Goal: Transaction & Acquisition: Book appointment/travel/reservation

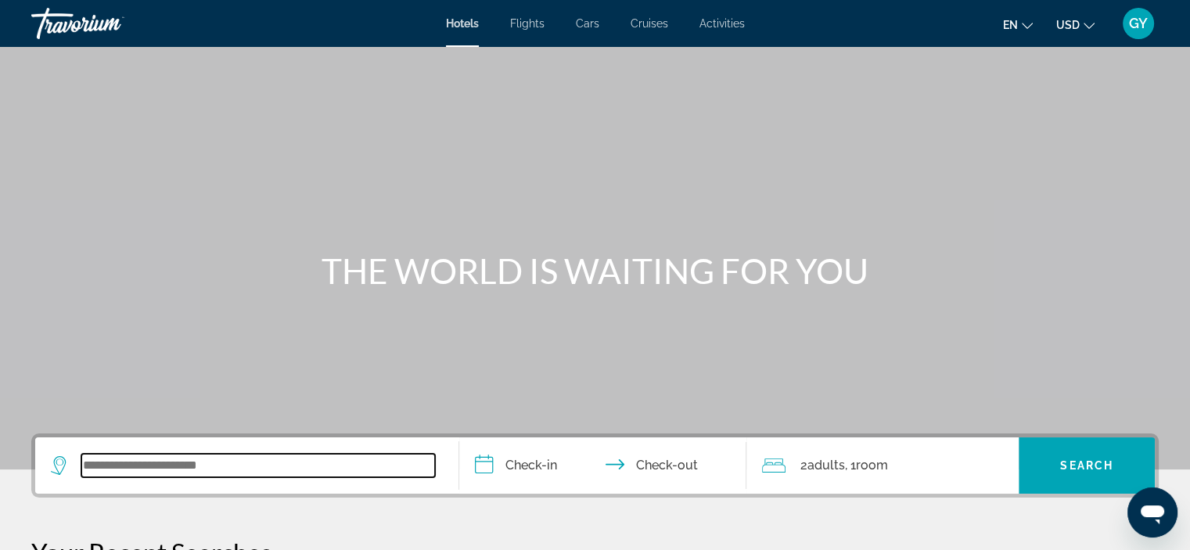
click at [127, 472] on input "Search widget" at bounding box center [258, 465] width 354 height 23
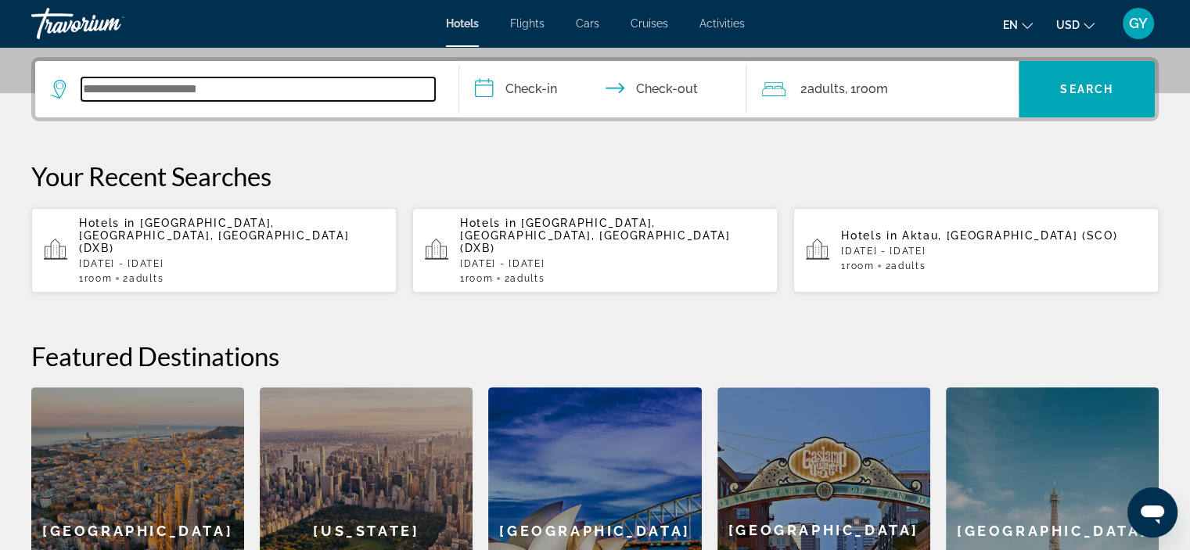
scroll to position [382, 0]
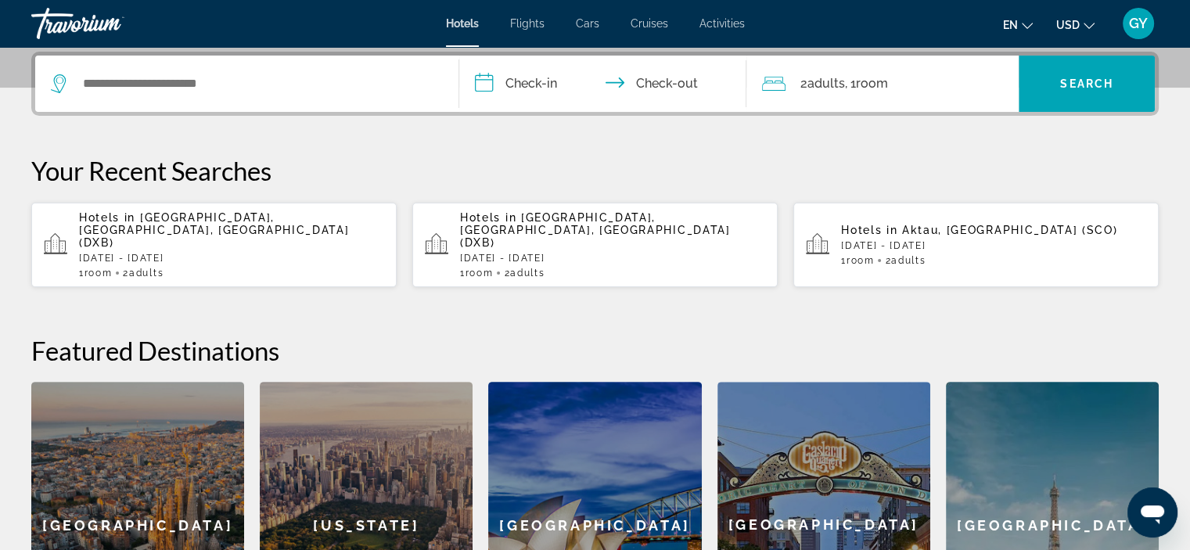
click at [264, 221] on span "[GEOGRAPHIC_DATA], [GEOGRAPHIC_DATA], [GEOGRAPHIC_DATA] (DXB)" at bounding box center [214, 230] width 270 height 38
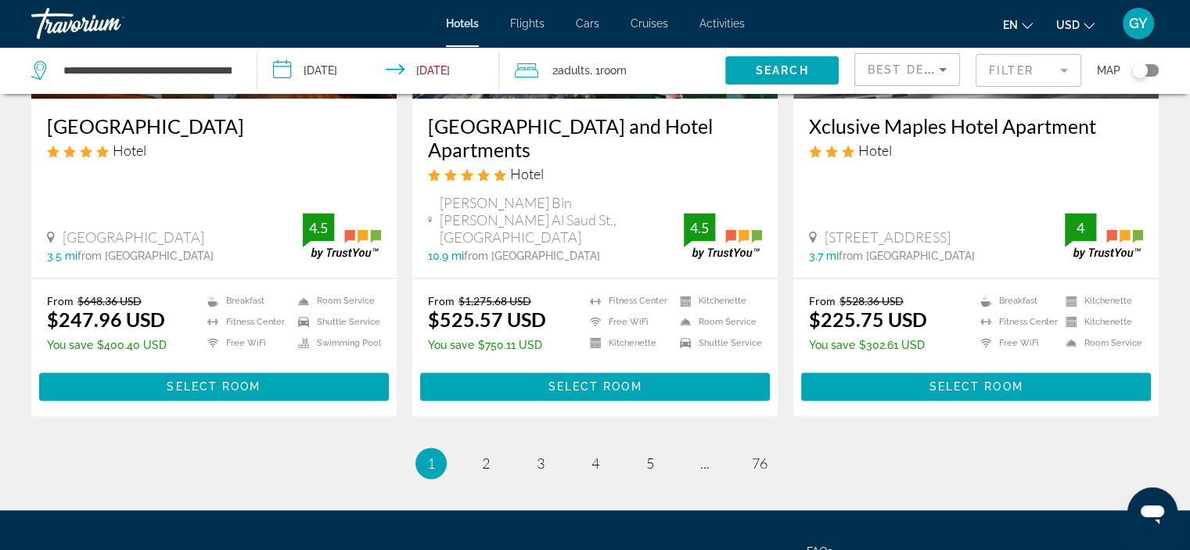
scroll to position [2057, 0]
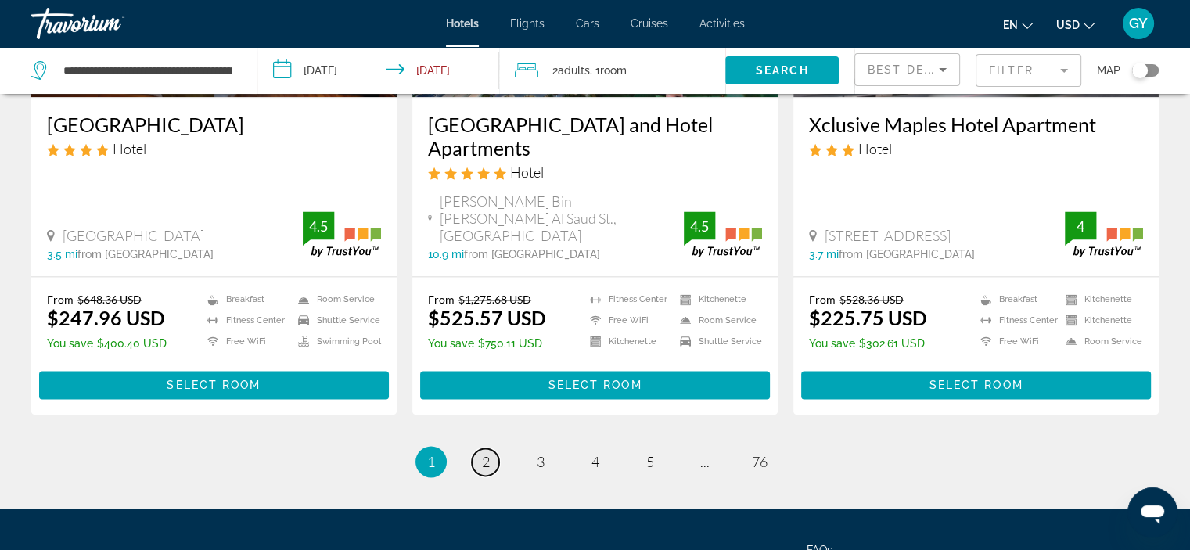
click at [488, 453] on span "2" at bounding box center [486, 461] width 8 height 17
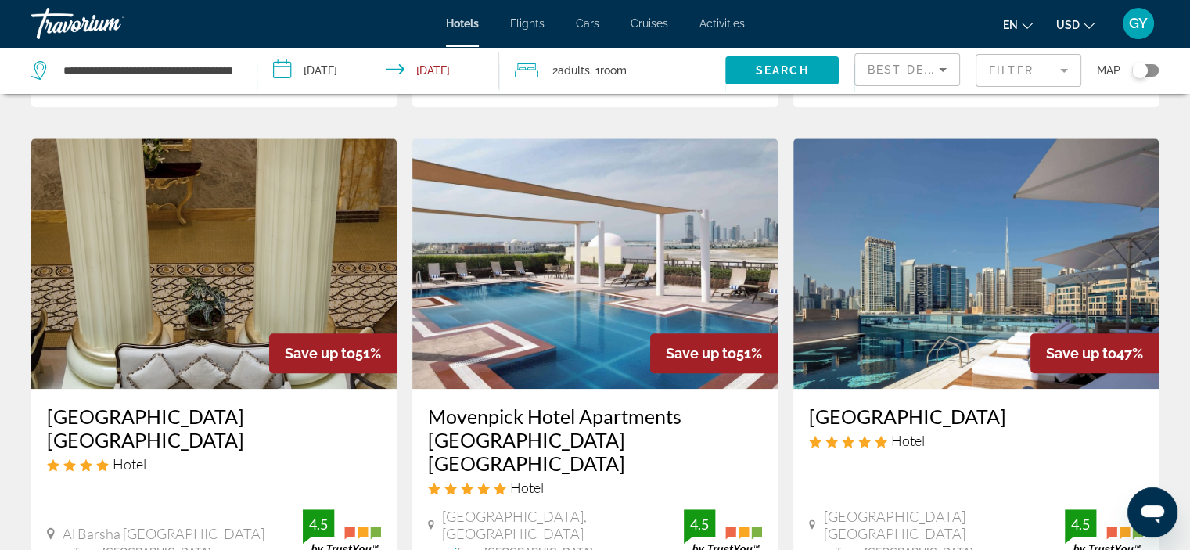
scroll to position [1198, 0]
click at [914, 236] on img "Main content" at bounding box center [975, 263] width 365 height 250
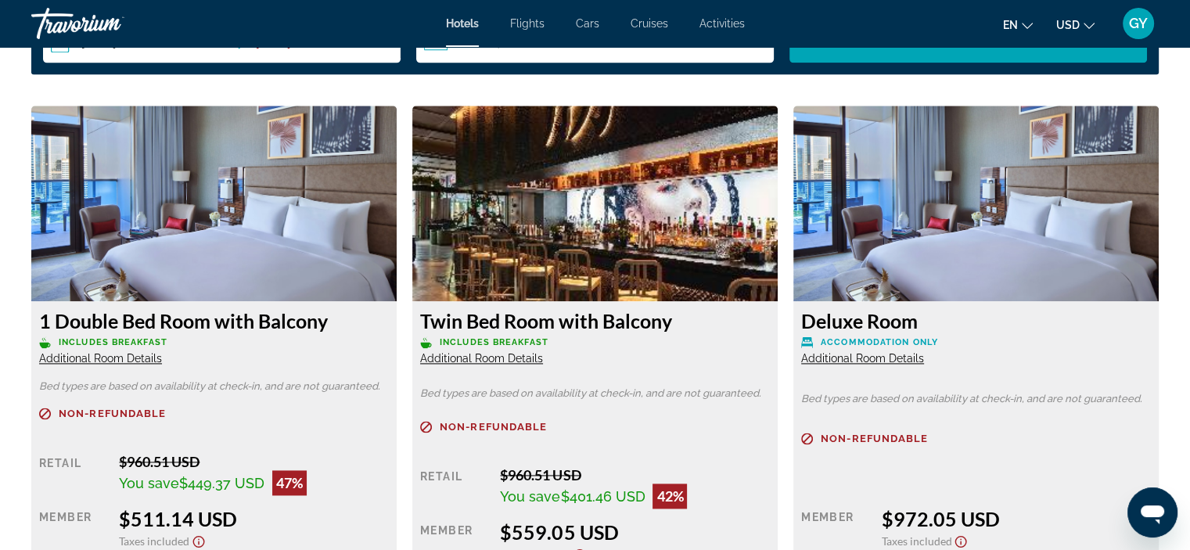
scroll to position [2124, 0]
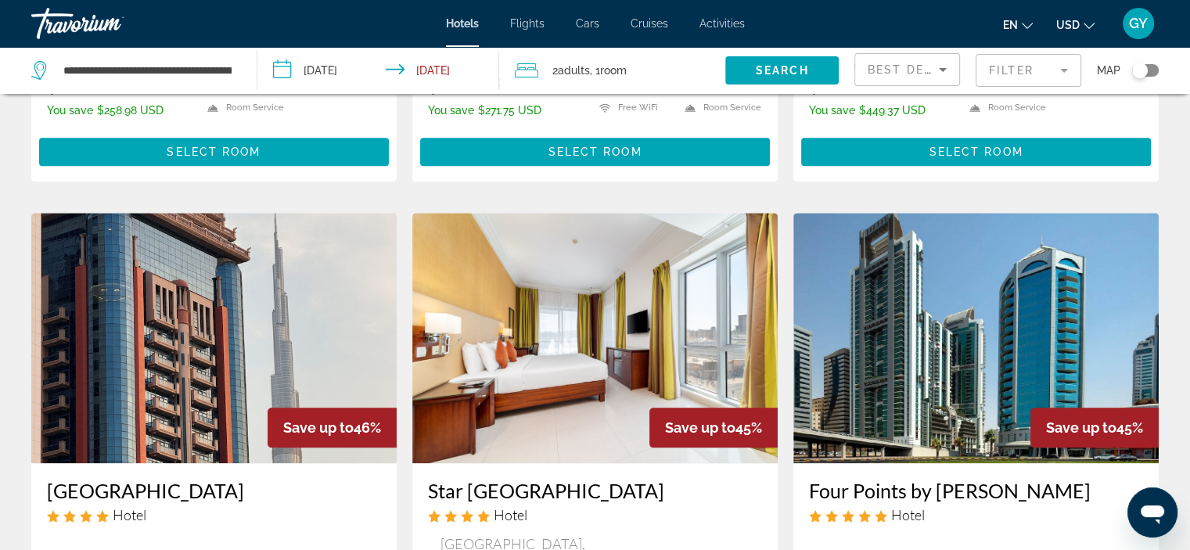
scroll to position [1780, 0]
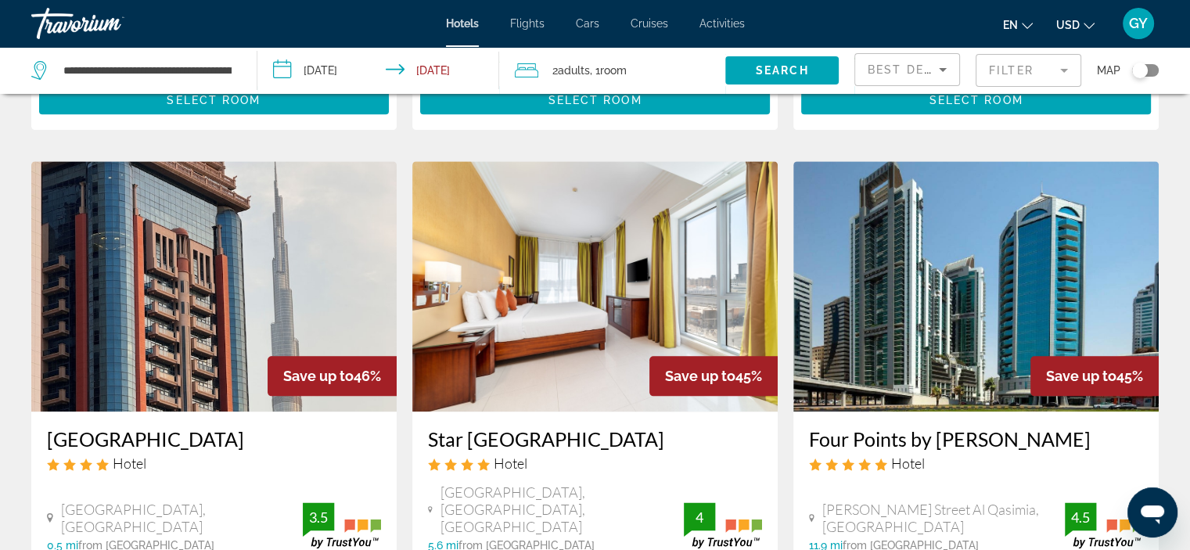
click at [140, 228] on img "Main content" at bounding box center [213, 286] width 365 height 250
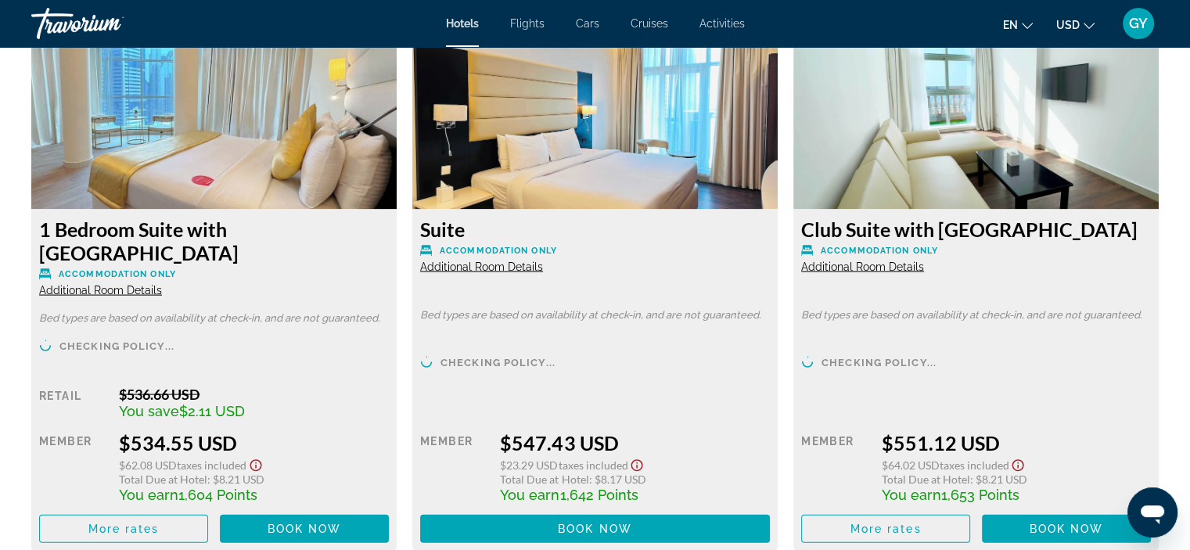
scroll to position [3284, 0]
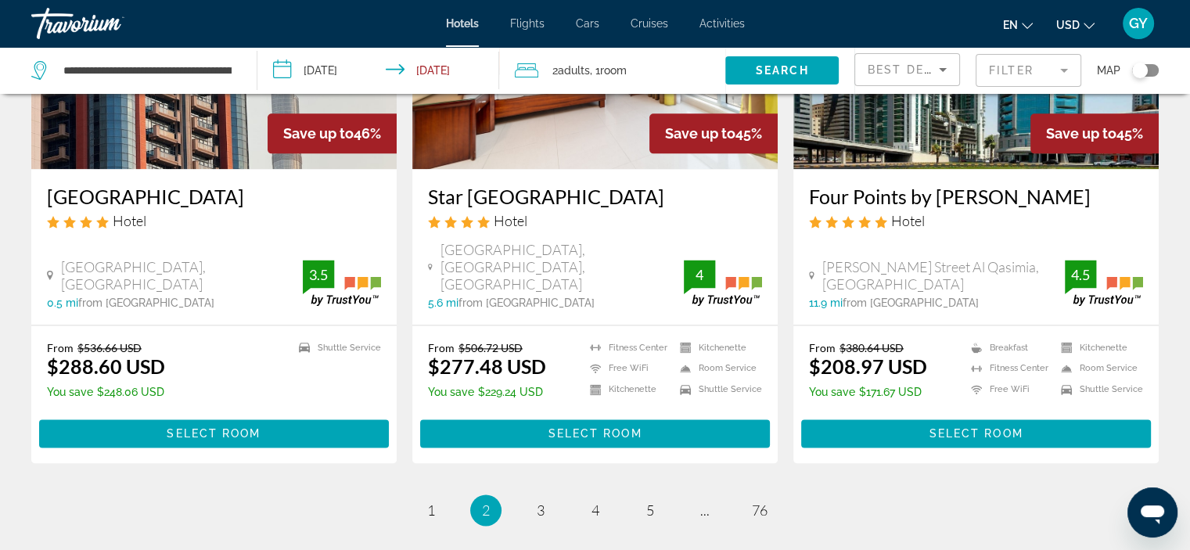
scroll to position [2027, 0]
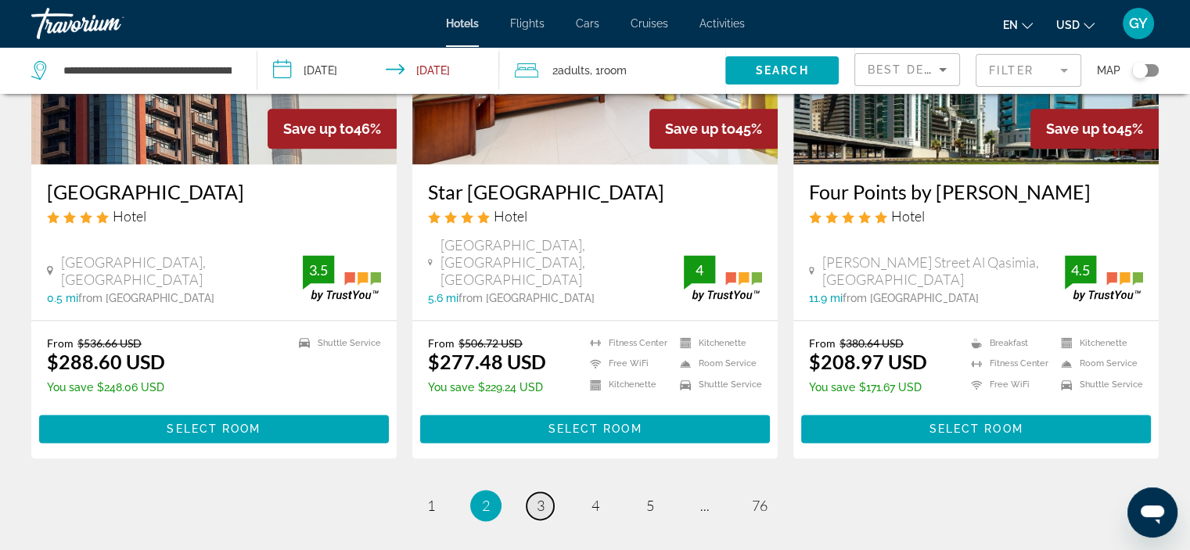
click at [543, 497] on span "3" at bounding box center [541, 505] width 8 height 17
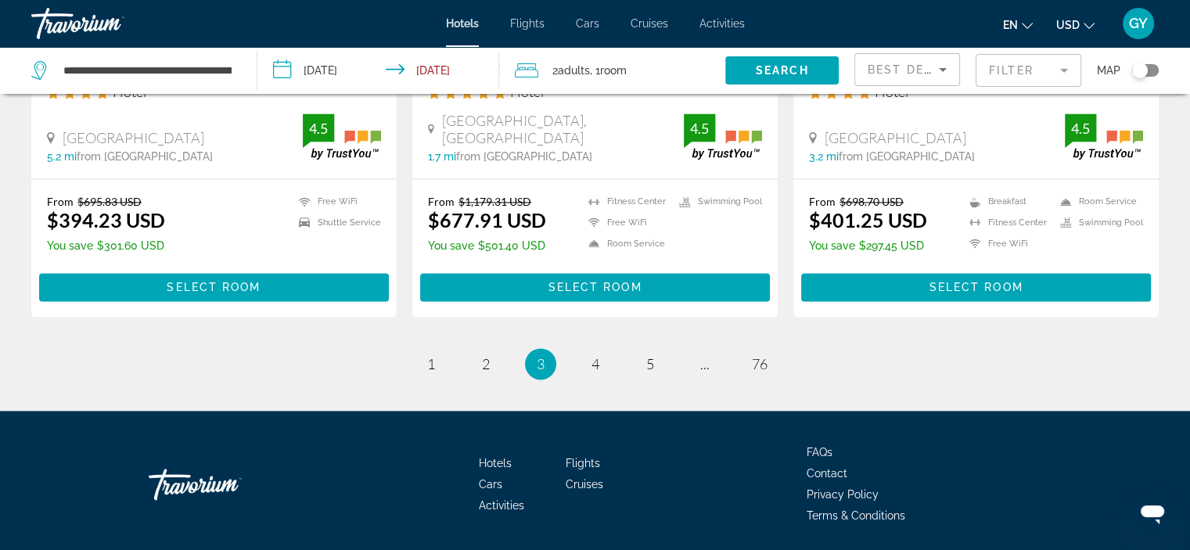
scroll to position [2124, 0]
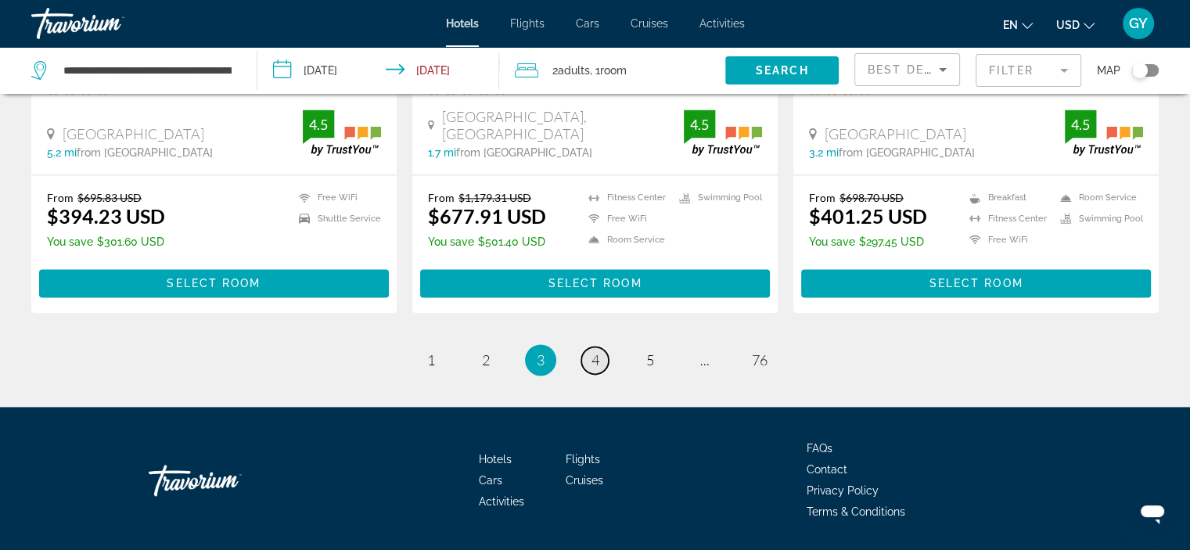
click at [594, 351] on span "4" at bounding box center [595, 359] width 8 height 17
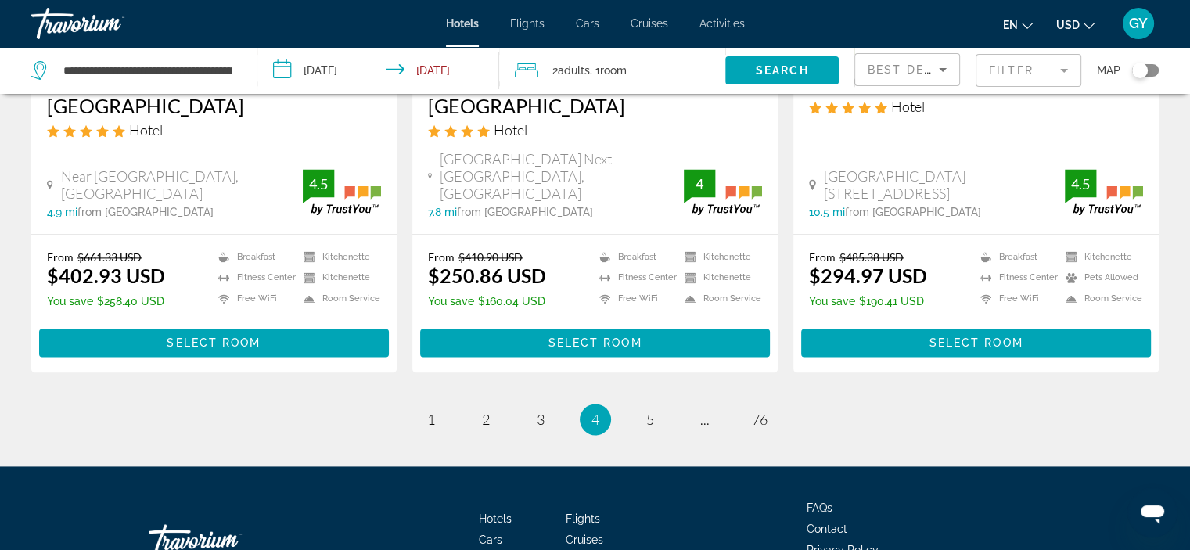
scroll to position [2067, 0]
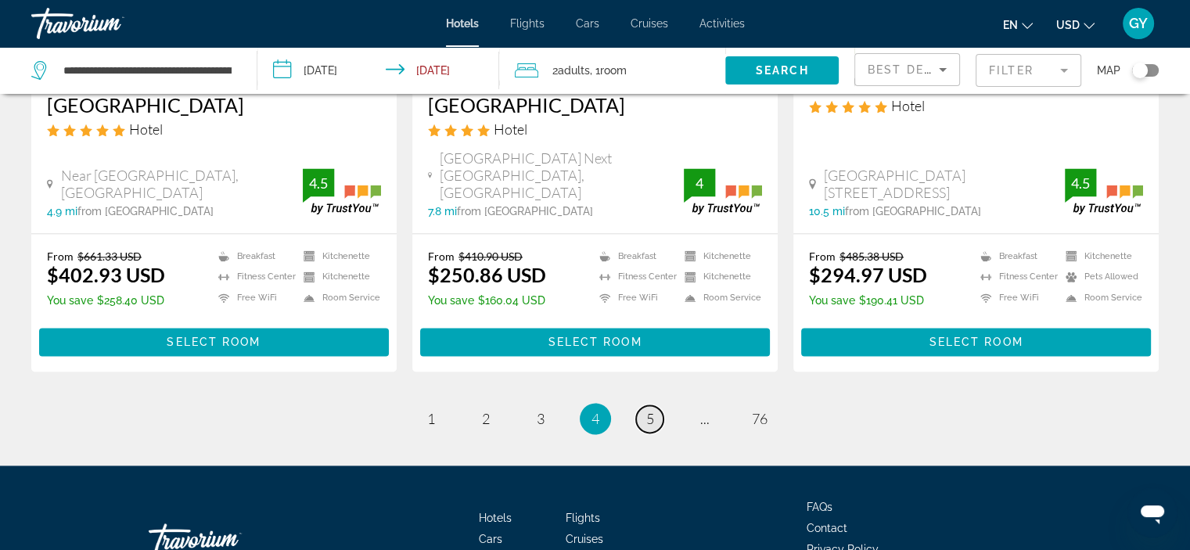
click at [649, 410] on span "5" at bounding box center [650, 418] width 8 height 17
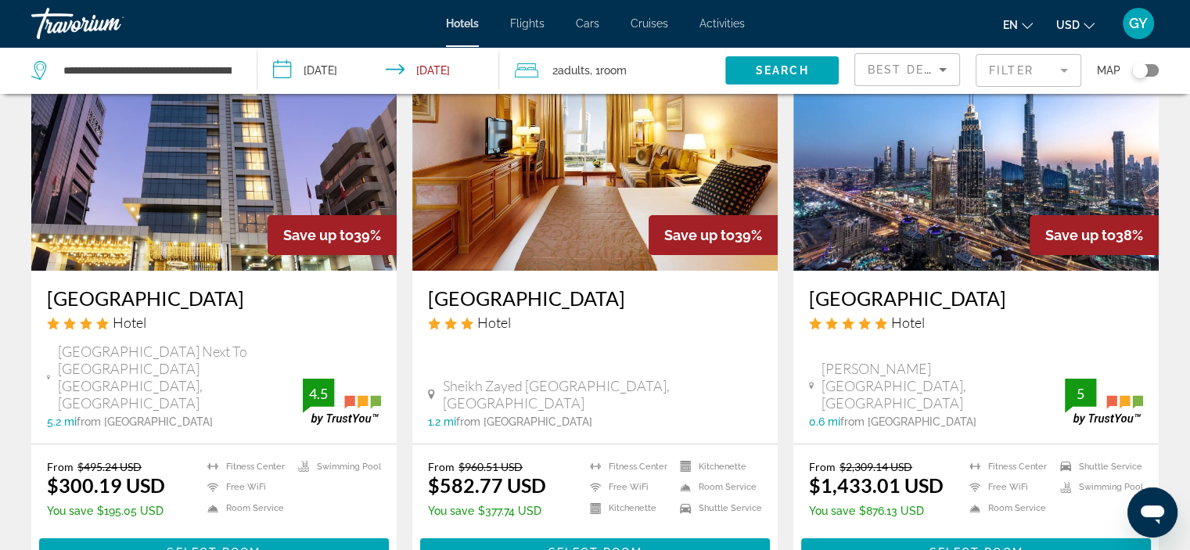
scroll to position [128, 0]
click at [889, 221] on img "Main content" at bounding box center [975, 145] width 365 height 250
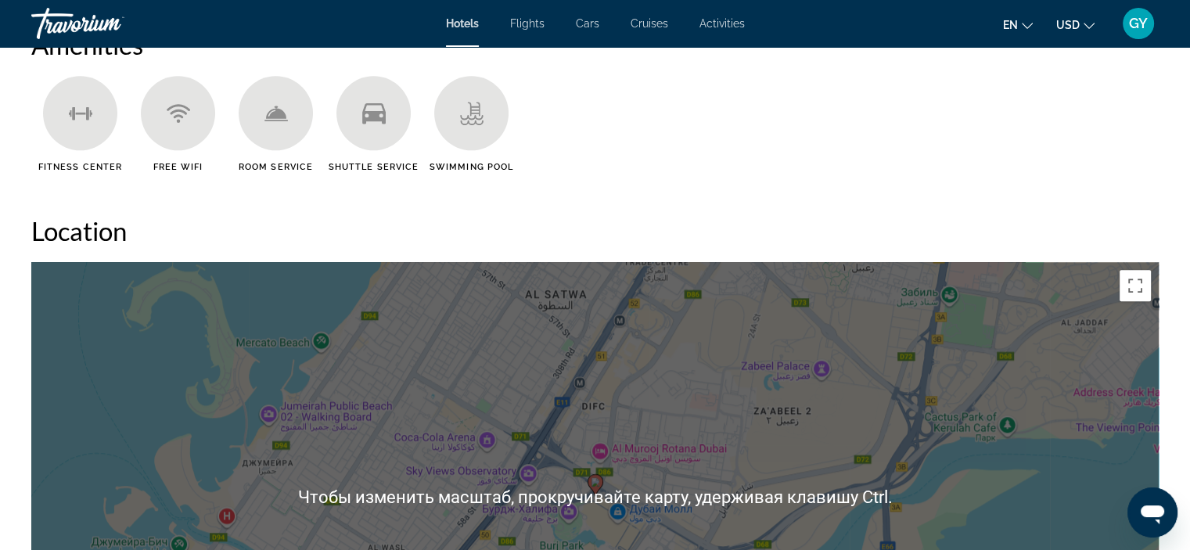
scroll to position [1295, 0]
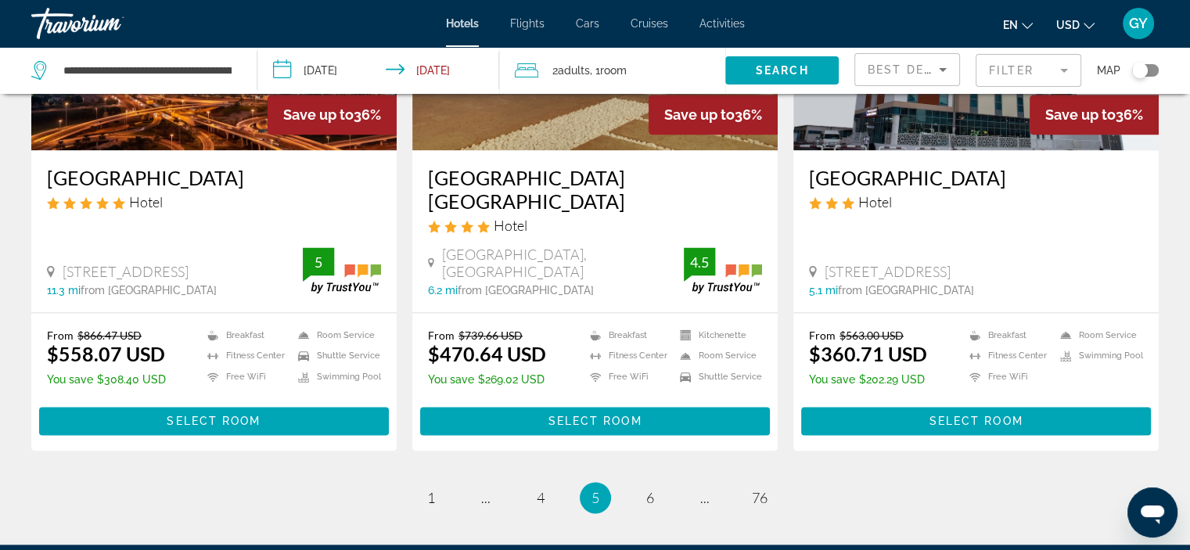
scroll to position [2017, 0]
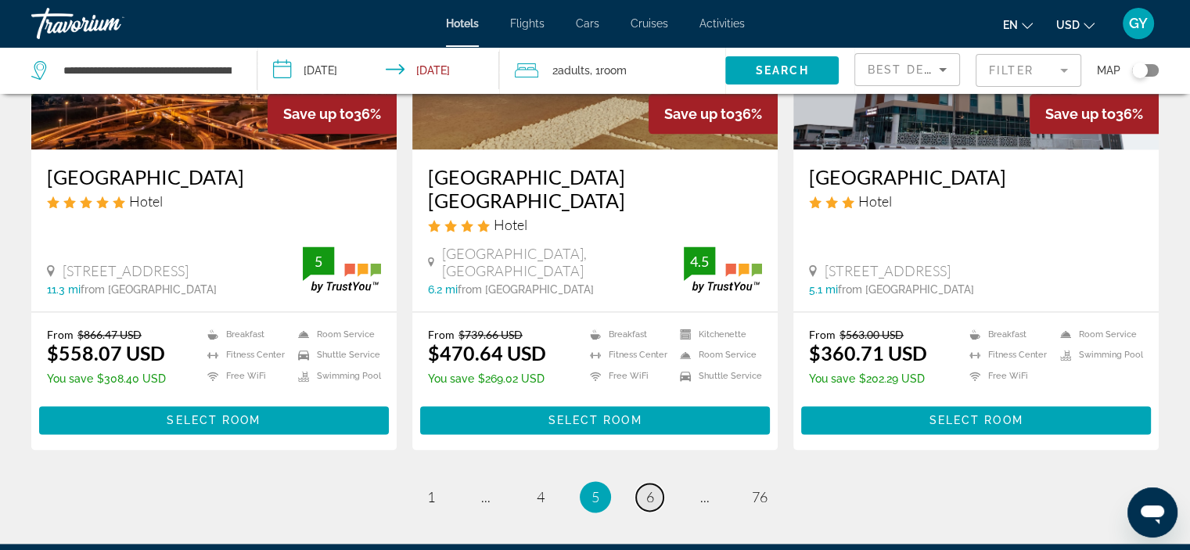
click at [654, 483] on link "page 6" at bounding box center [649, 496] width 27 height 27
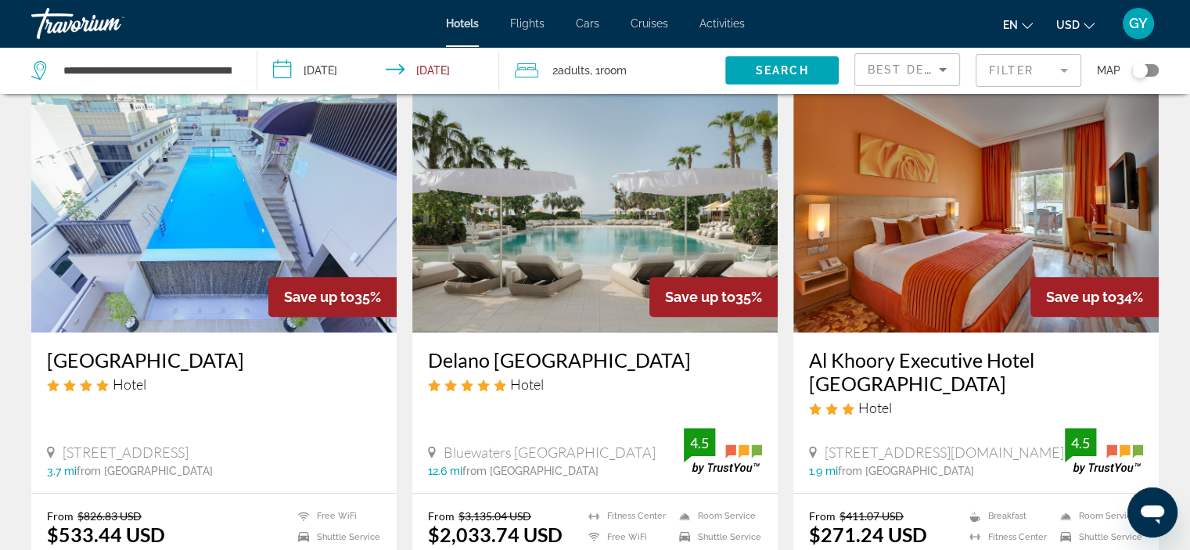
scroll to position [666, 0]
click at [654, 443] on div "Bluewaters [GEOGRAPHIC_DATA]" at bounding box center [556, 451] width 256 height 17
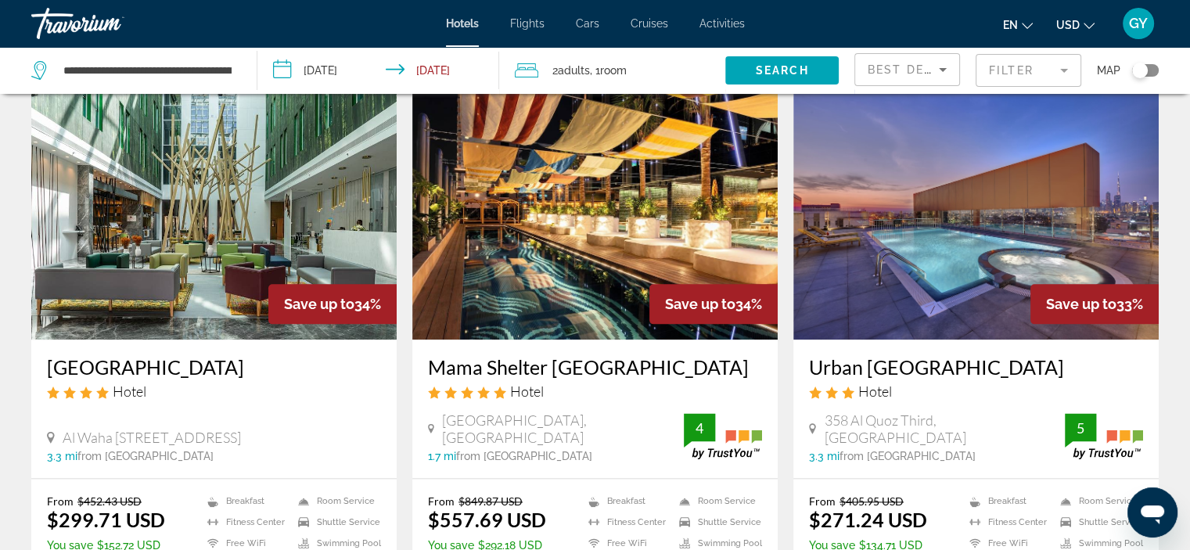
scroll to position [1923, 0]
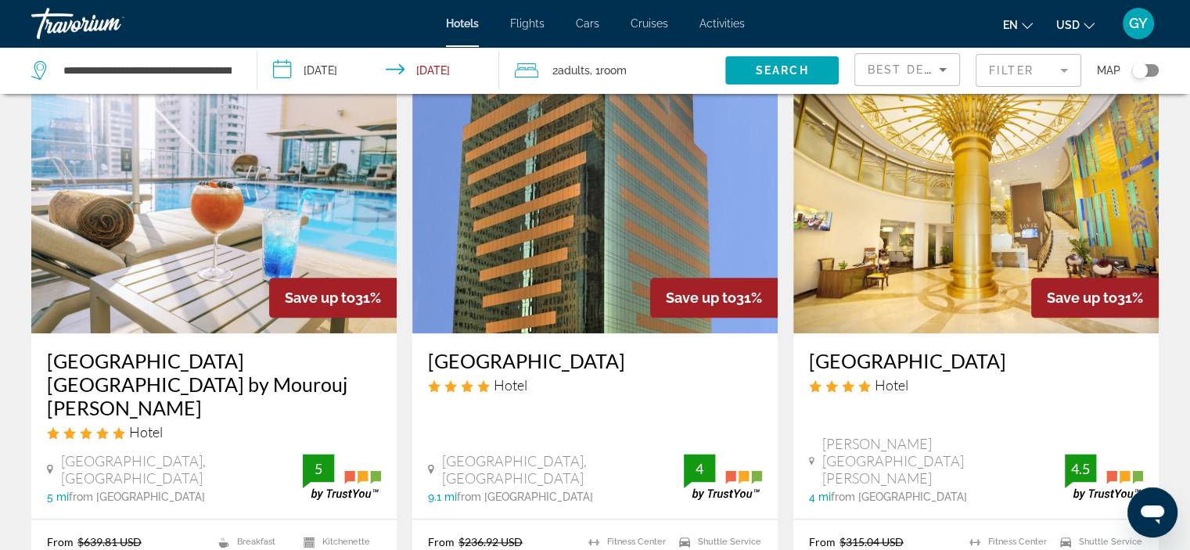
scroll to position [1786, 0]
click at [616, 227] on img "Main content" at bounding box center [594, 209] width 365 height 250
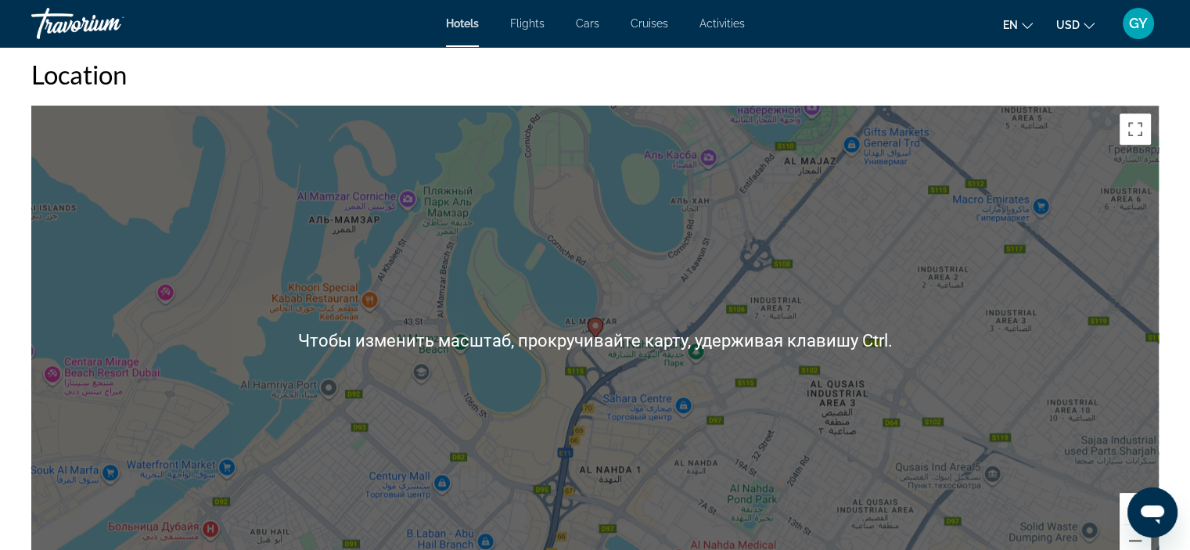
scroll to position [1463, 0]
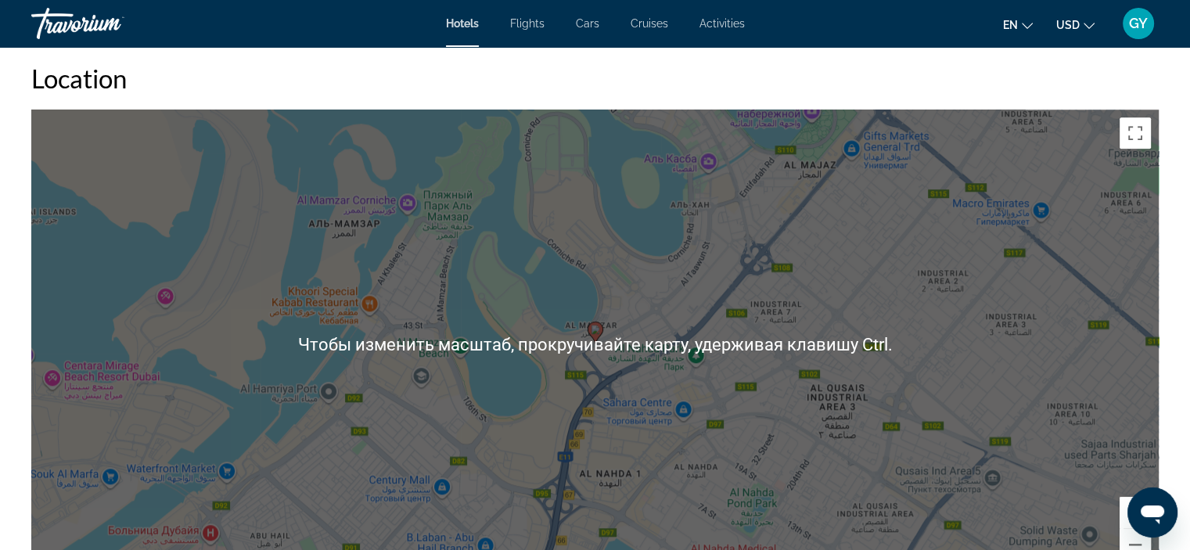
click at [616, 227] on div "Чтобы активировать перетаскивание с помощью клавиатуры, нажмите Alt + Ввод. Пос…" at bounding box center [594, 344] width 1127 height 469
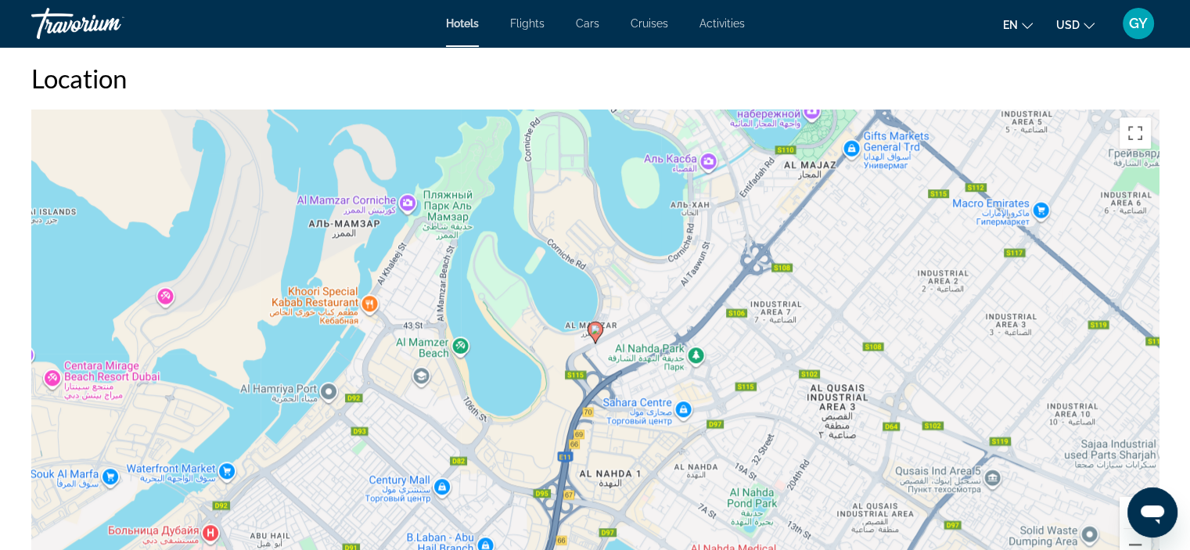
click at [616, 227] on div "Чтобы активировать перетаскивание с помощью клавиатуры, нажмите Alt + Ввод. Пос…" at bounding box center [594, 344] width 1127 height 469
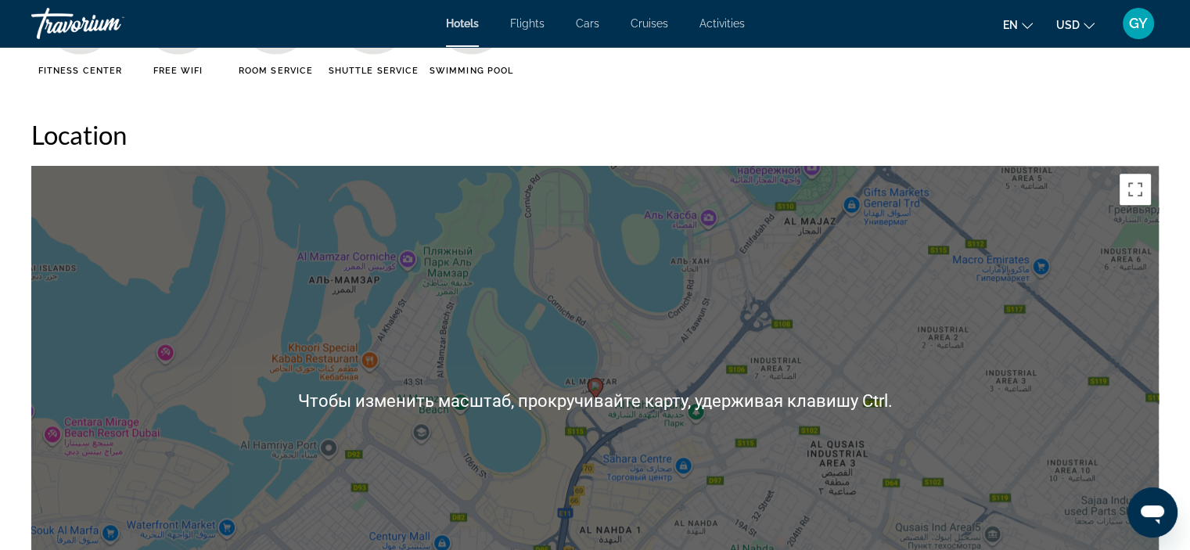
scroll to position [1395, 0]
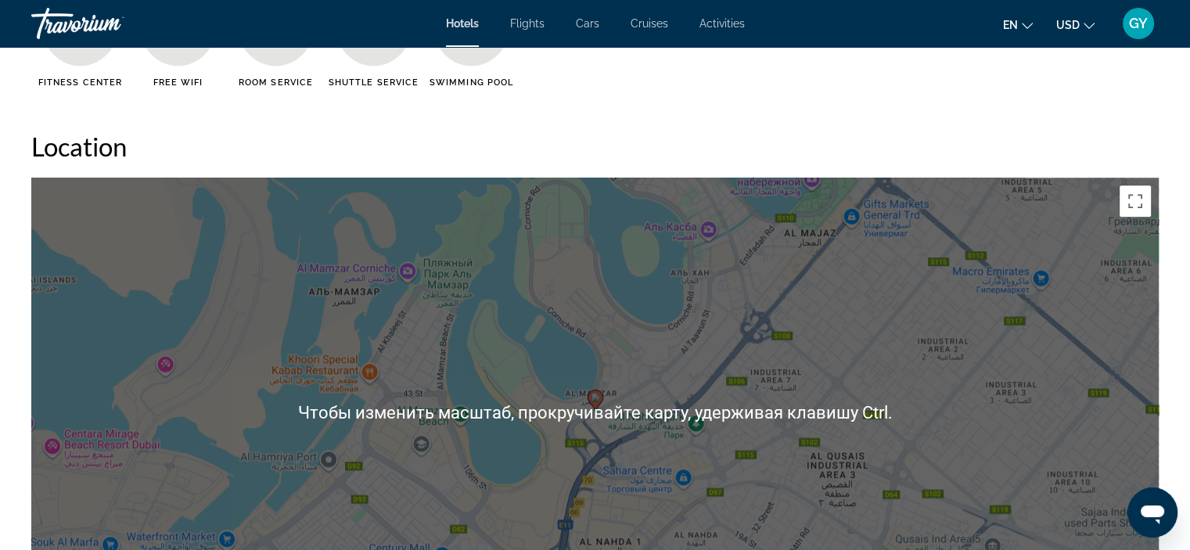
click at [616, 227] on div "Чтобы активировать перетаскивание с помощью клавиатуры, нажмите Alt + Ввод. Пос…" at bounding box center [594, 412] width 1127 height 469
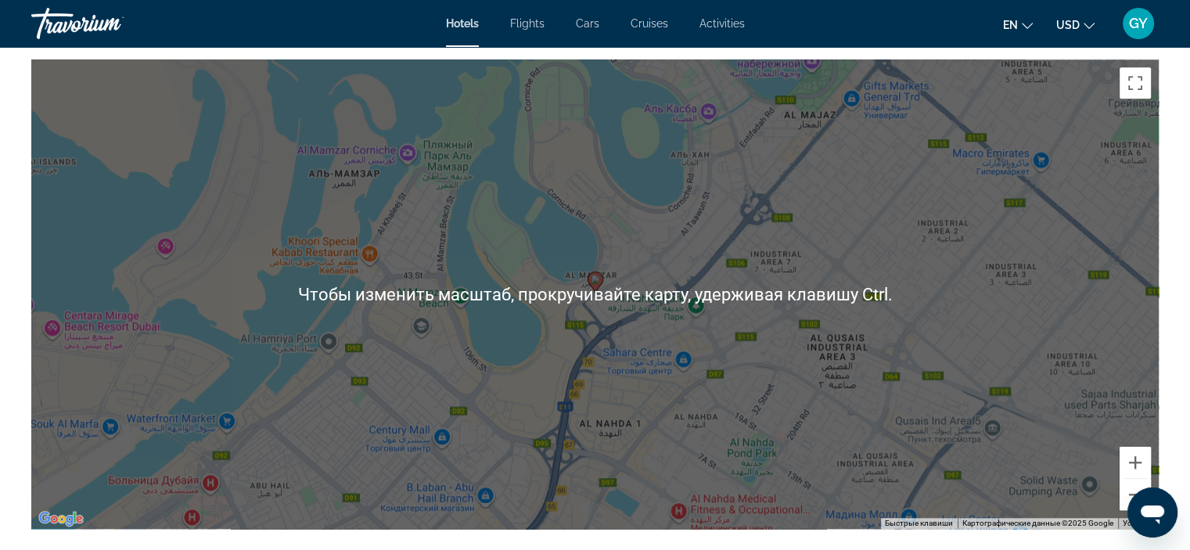
scroll to position [1511, 0]
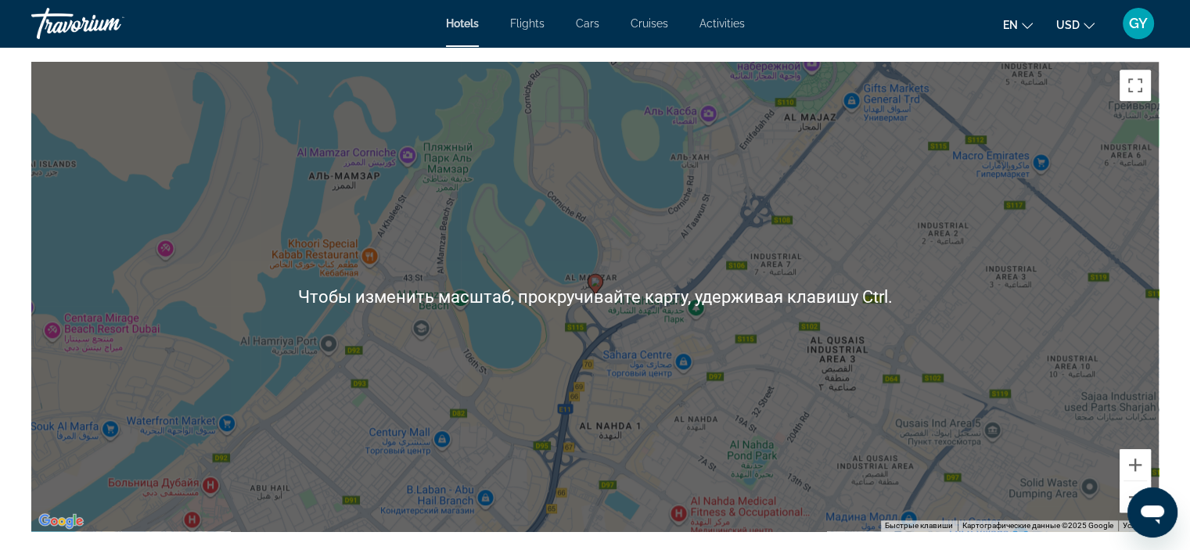
click at [614, 299] on div "Чтобы активировать перетаскивание с помощью клавиатуры, нажмите Alt + Ввод. Пос…" at bounding box center [594, 296] width 1127 height 469
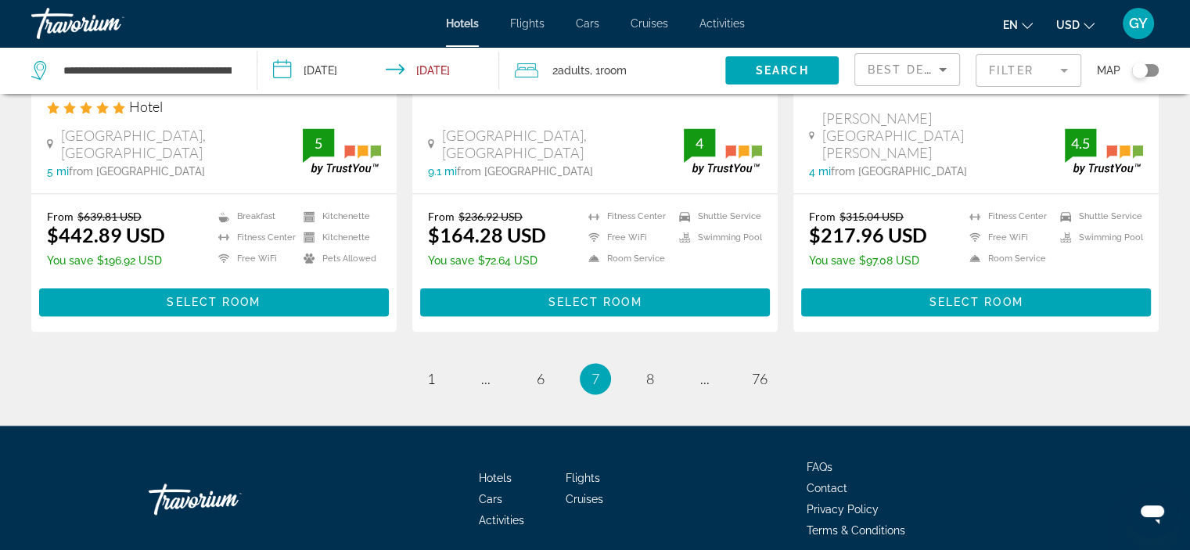
scroll to position [2113, 0]
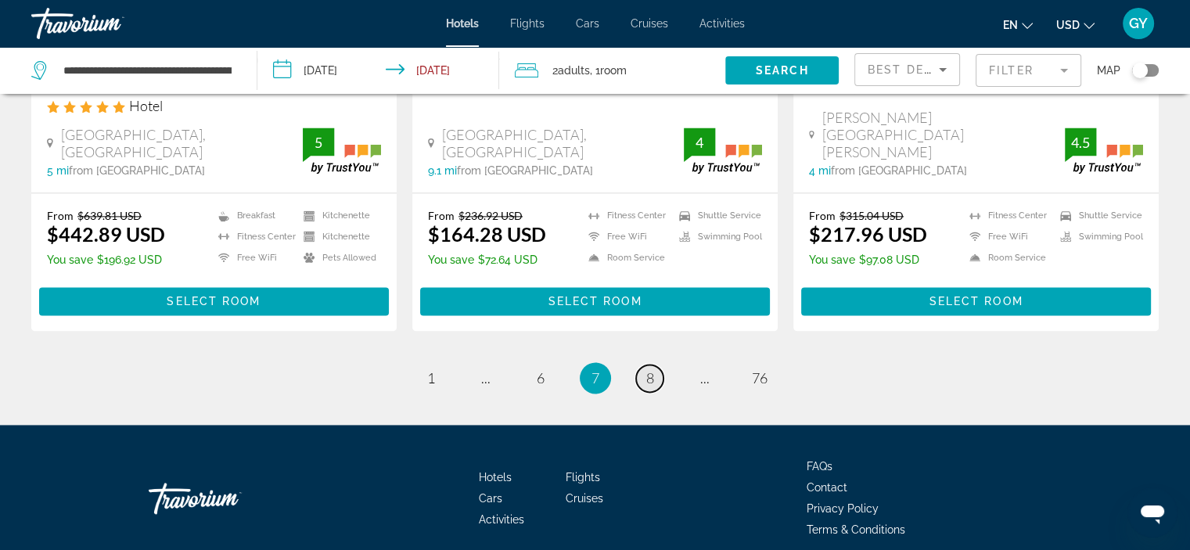
click at [649, 369] on span "8" at bounding box center [650, 377] width 8 height 17
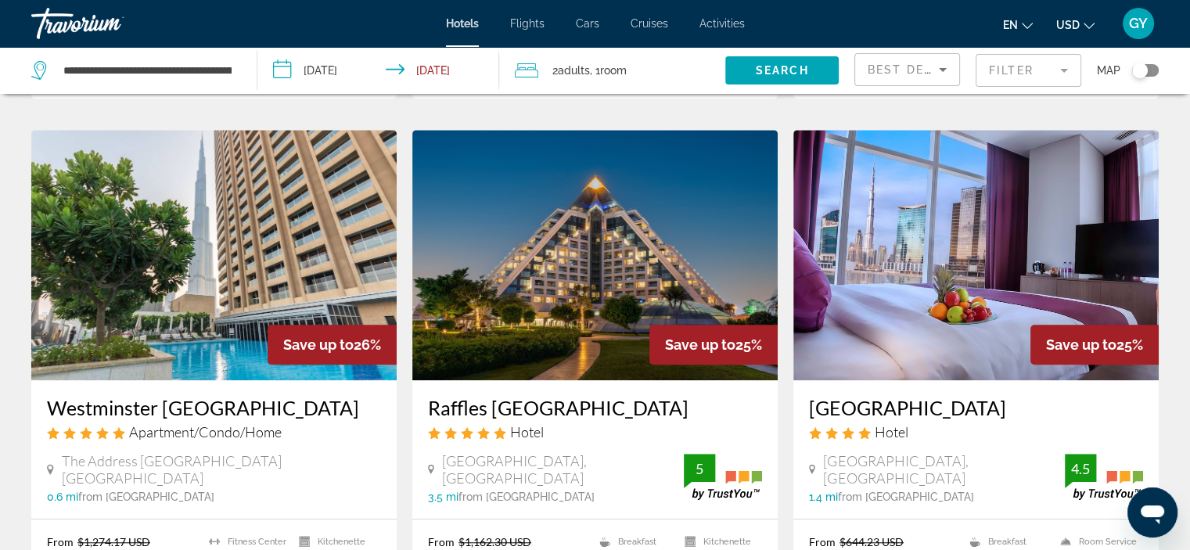
scroll to position [1214, 0]
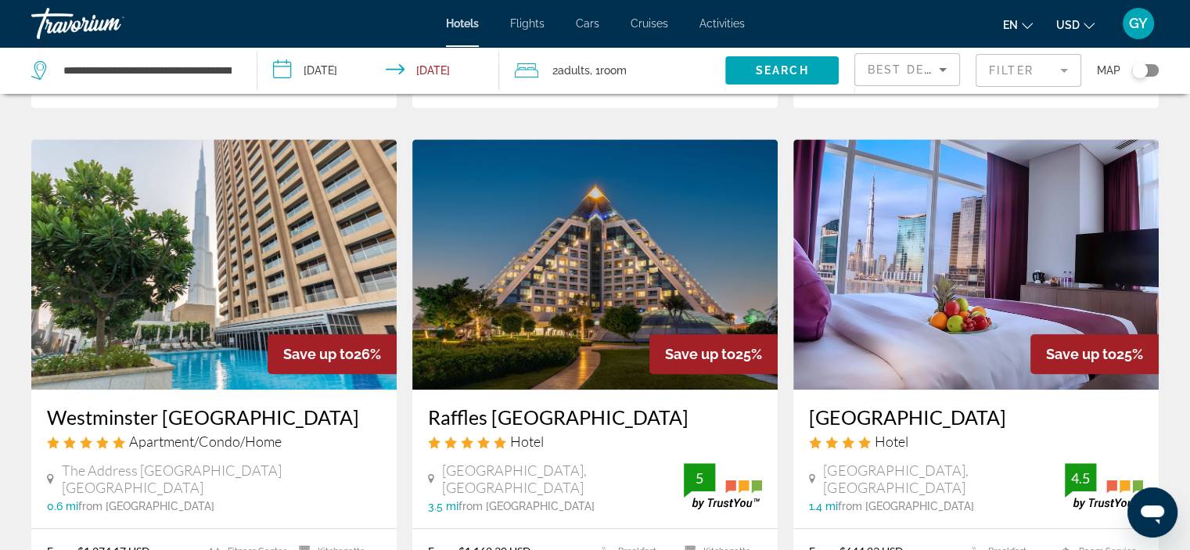
click at [915, 190] on img "Main content" at bounding box center [975, 264] width 365 height 250
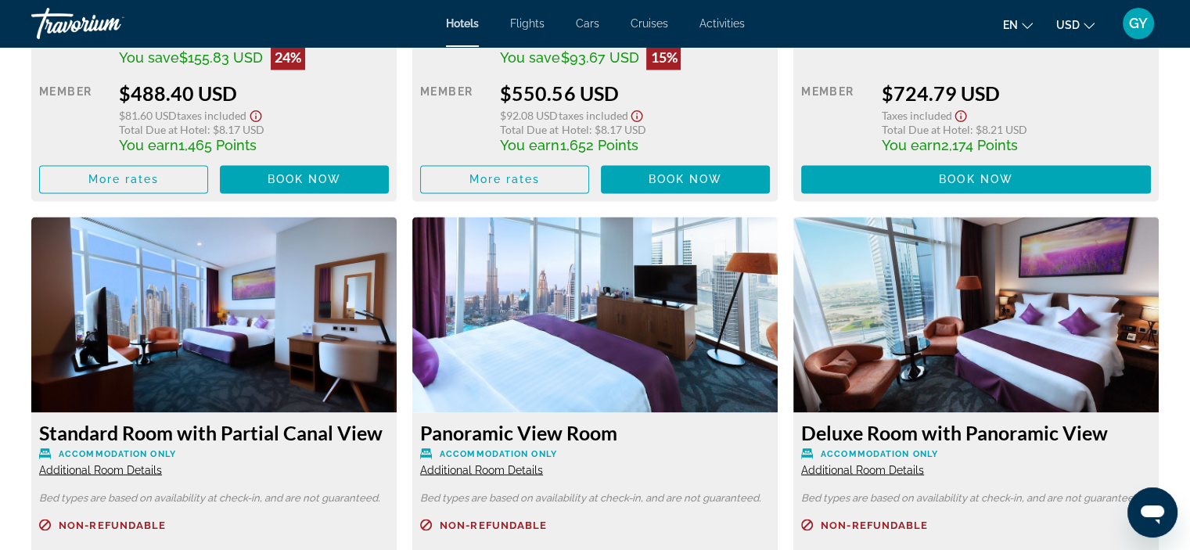
scroll to position [2540, 0]
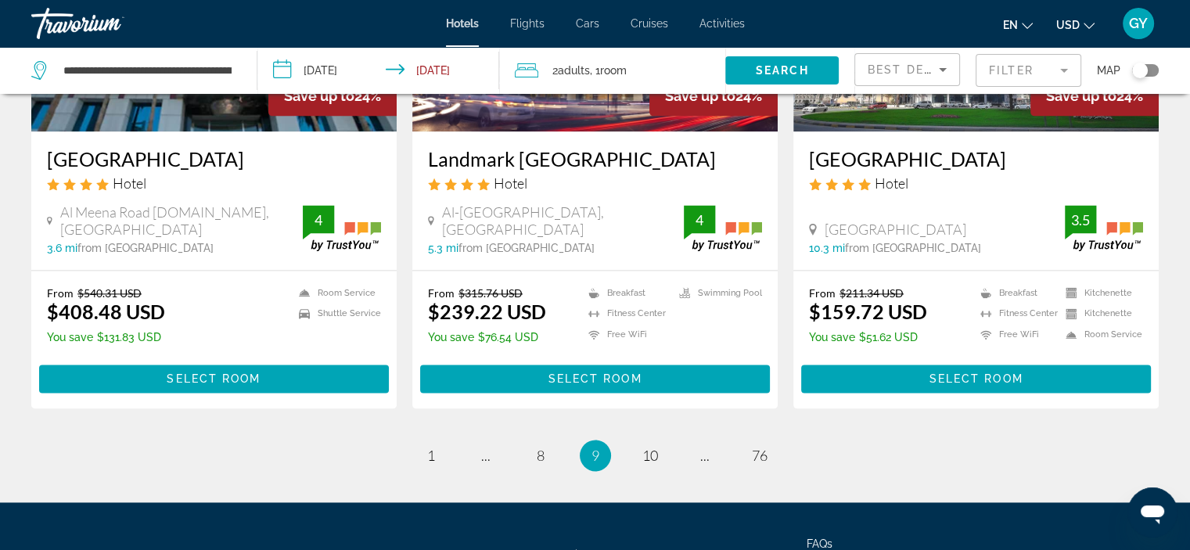
scroll to position [2049, 0]
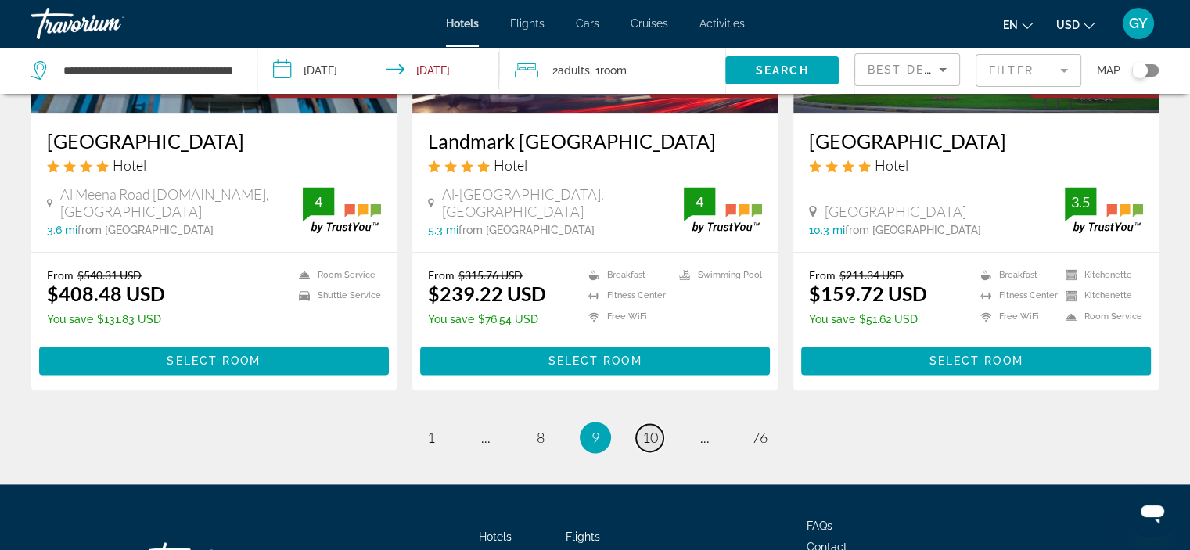
click at [650, 429] on span "10" at bounding box center [650, 437] width 16 height 17
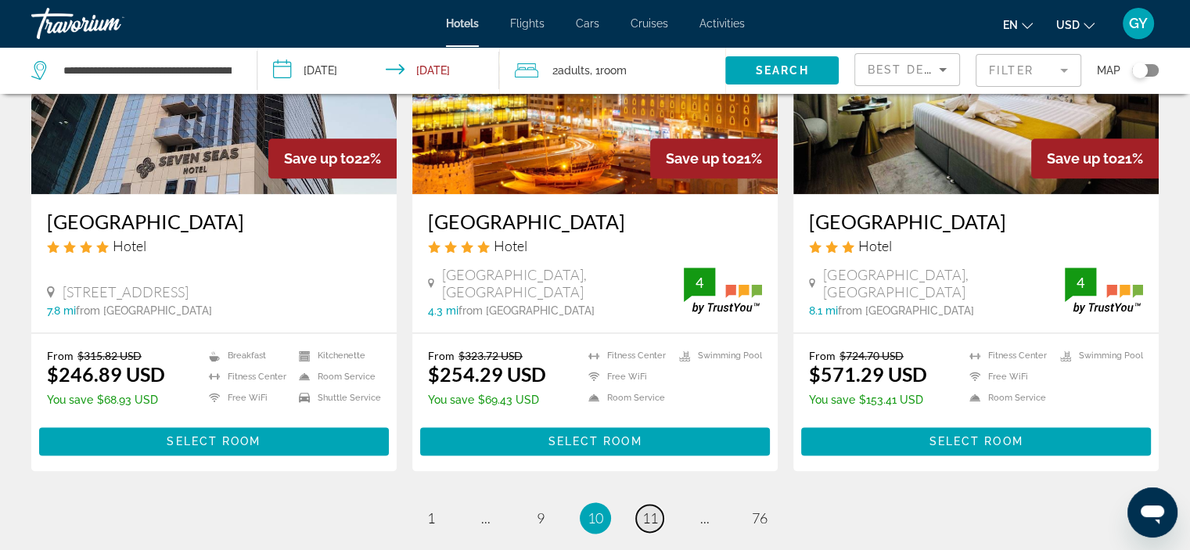
scroll to position [1949, 0]
click at [652, 509] on span "11" at bounding box center [650, 517] width 16 height 17
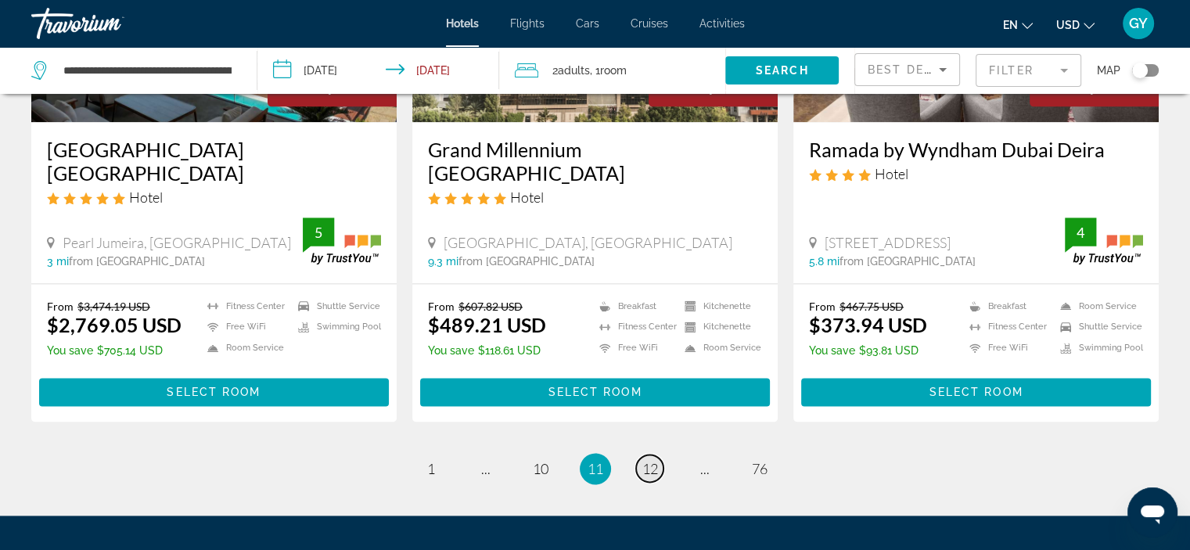
scroll to position [1999, 0]
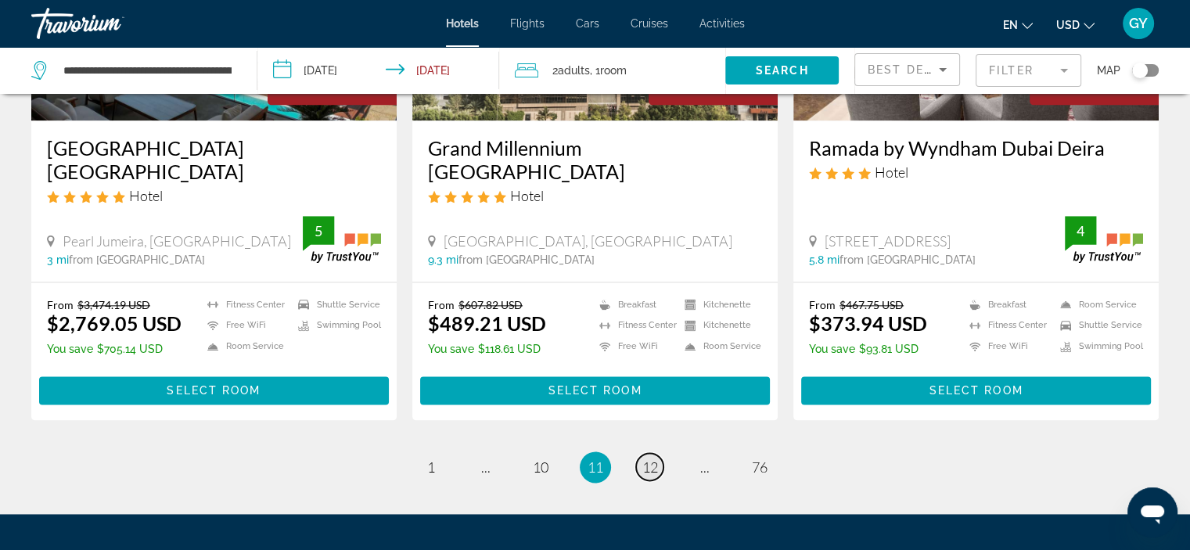
click at [652, 458] on span "12" at bounding box center [650, 466] width 16 height 17
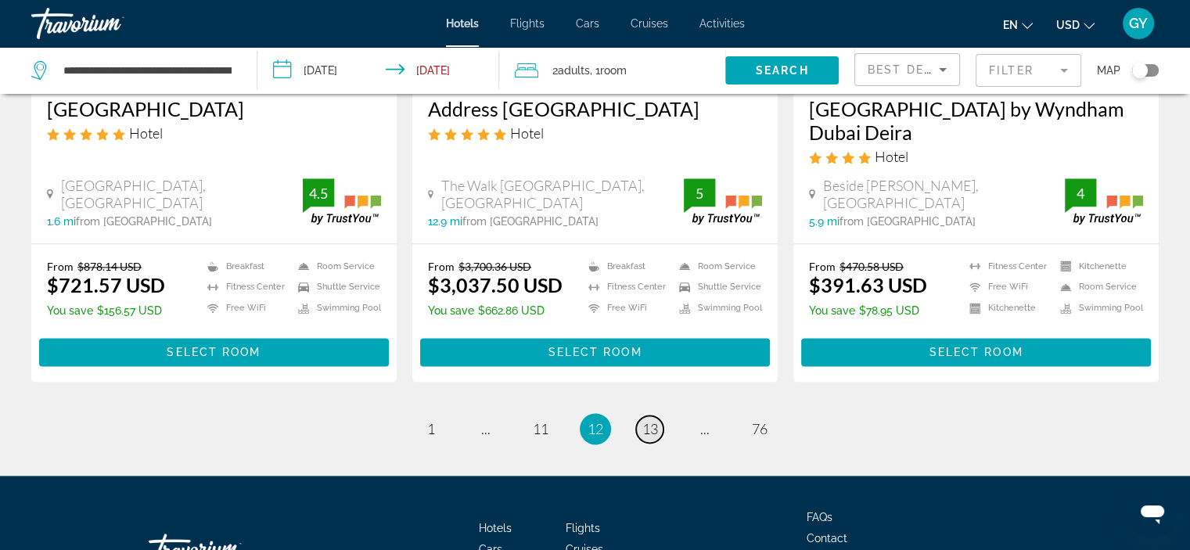
scroll to position [2045, 0]
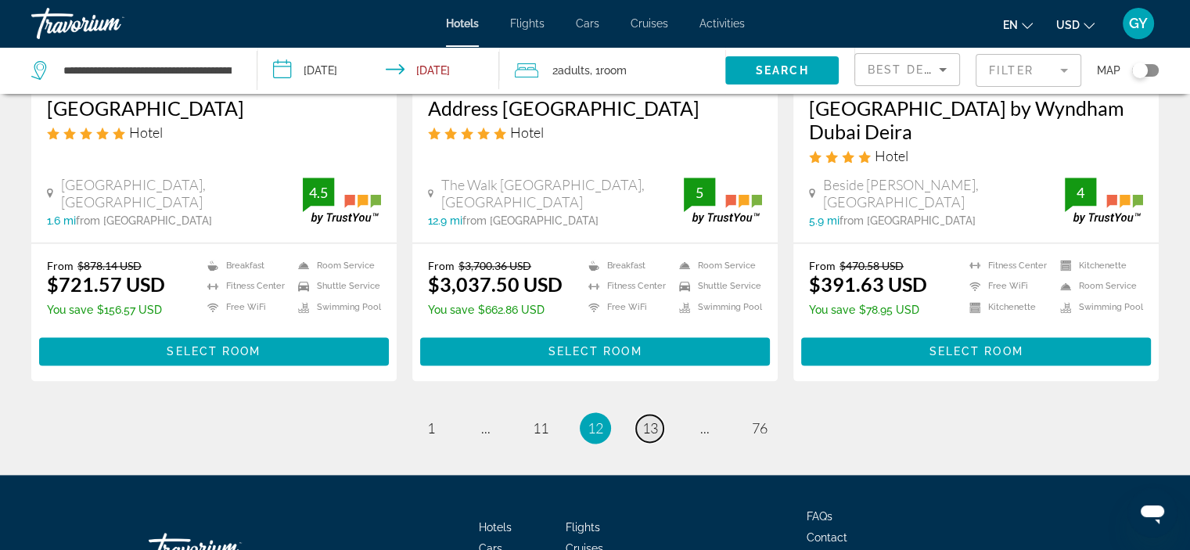
click at [652, 419] on span "13" at bounding box center [650, 427] width 16 height 17
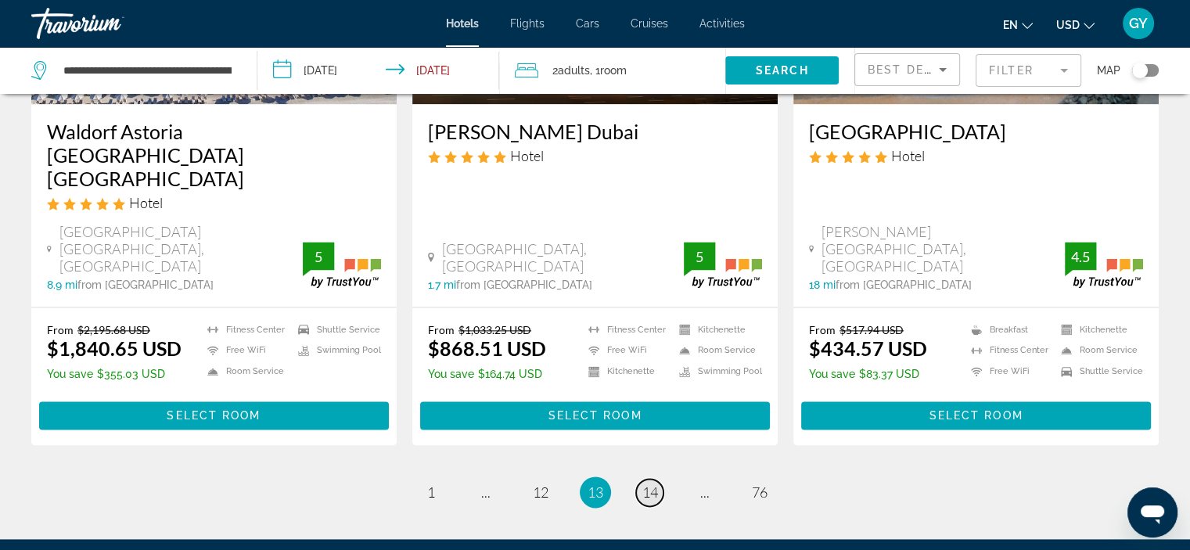
scroll to position [2027, 0]
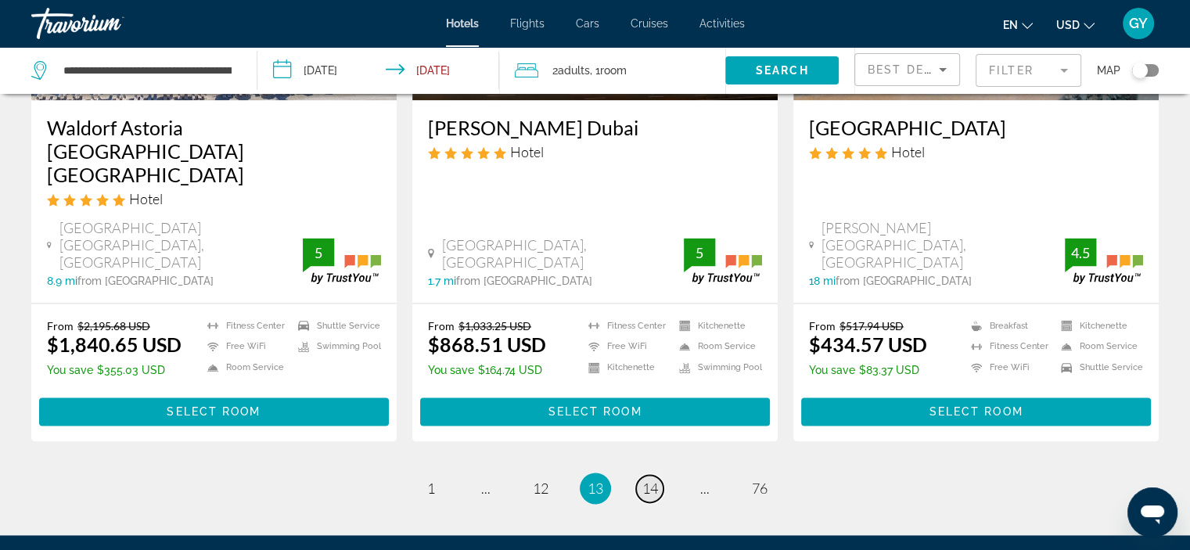
click at [652, 479] on span "14" at bounding box center [650, 487] width 16 height 17
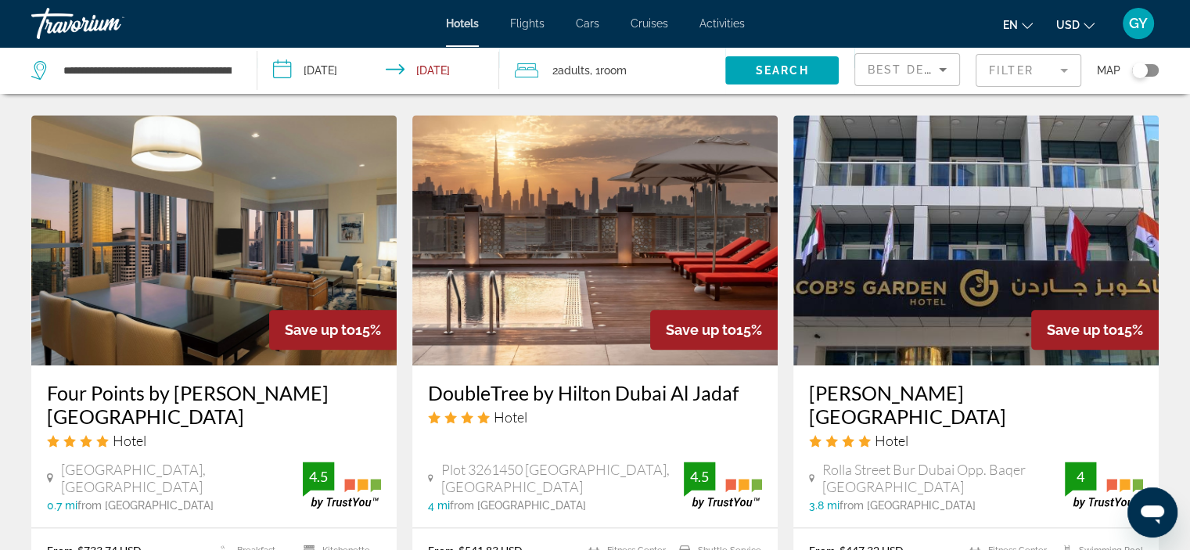
scroll to position [1801, 0]
click at [575, 176] on img "Main content" at bounding box center [594, 239] width 365 height 250
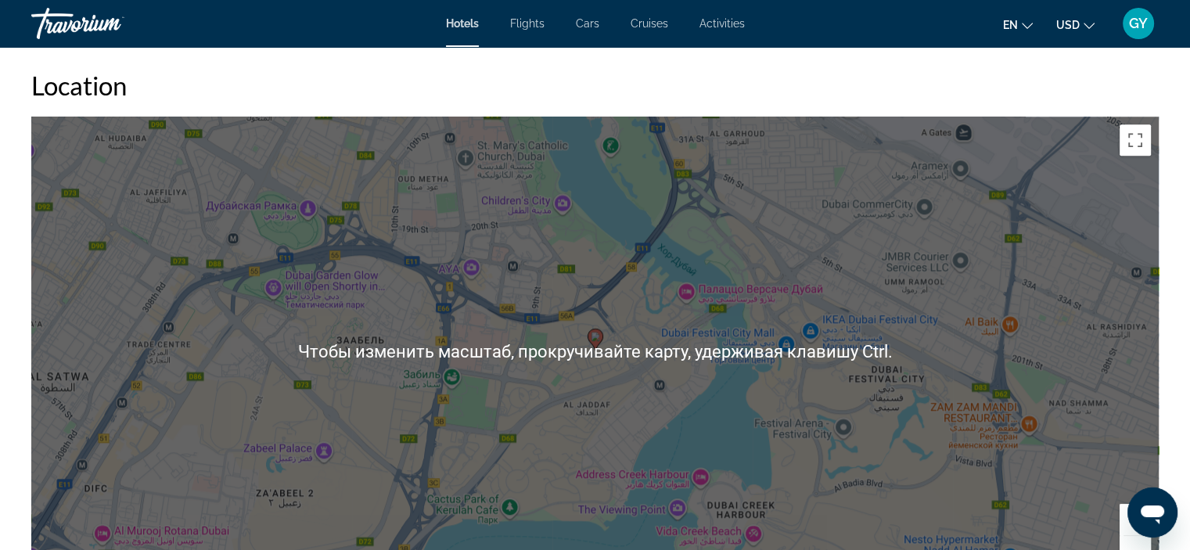
scroll to position [1455, 0]
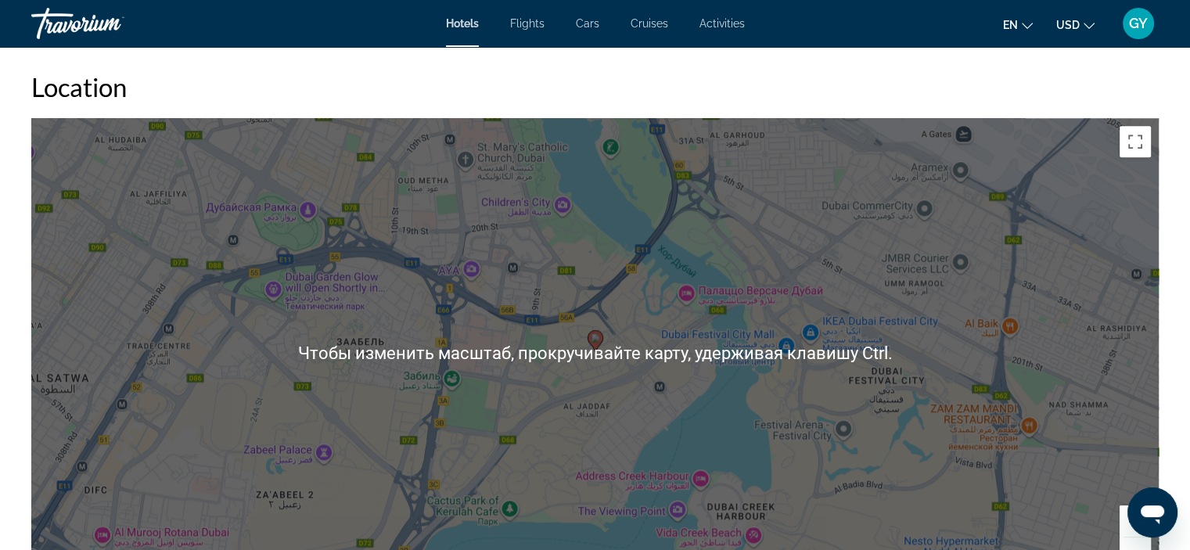
click at [472, 278] on div "Чтобы активировать перетаскивание с помощью клавиатуры, нажмите Alt + Ввод. Пос…" at bounding box center [594, 352] width 1127 height 469
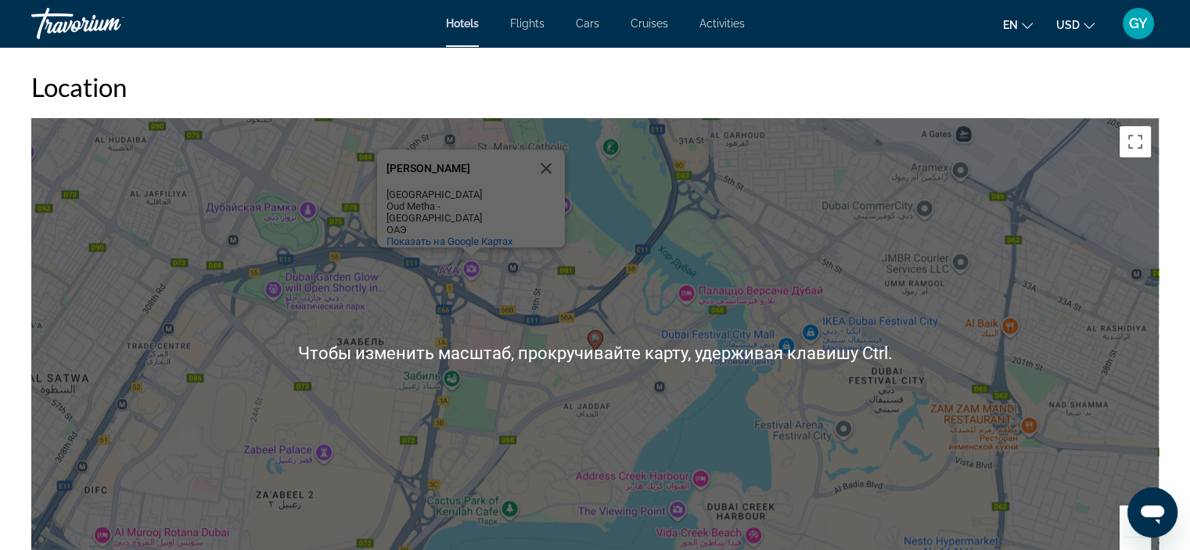
click at [472, 278] on div "Чтобы активировать перетаскивание с помощью клавиатуры, нажмите Alt + Ввод. Пос…" at bounding box center [594, 352] width 1127 height 469
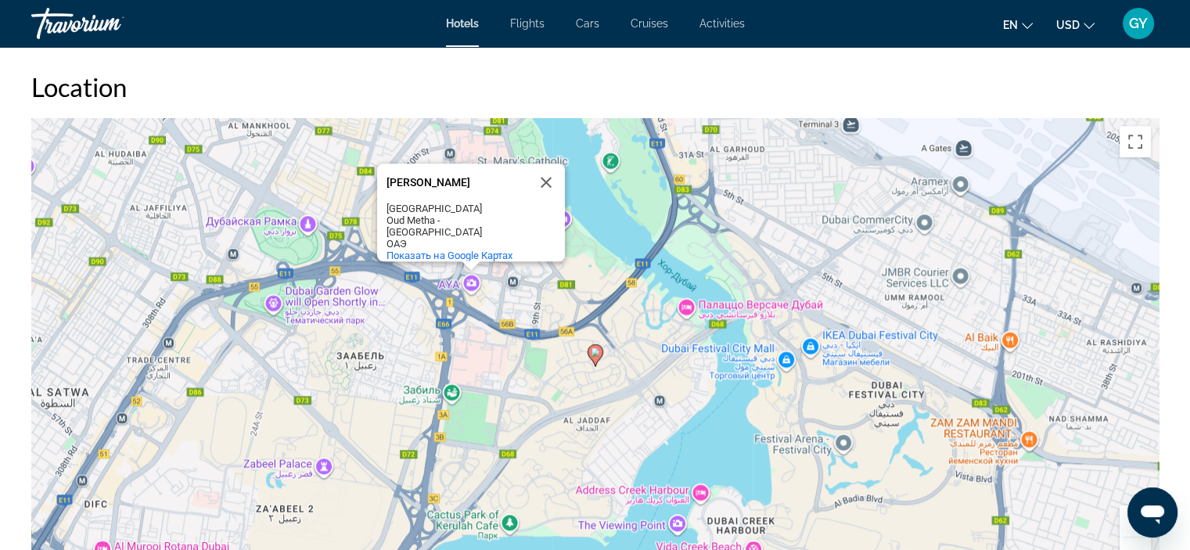
click at [472, 278] on div "Чтобы активировать перетаскивание с помощью клавиатуры, нажмите Alt + Ввод. Пос…" at bounding box center [594, 352] width 1127 height 469
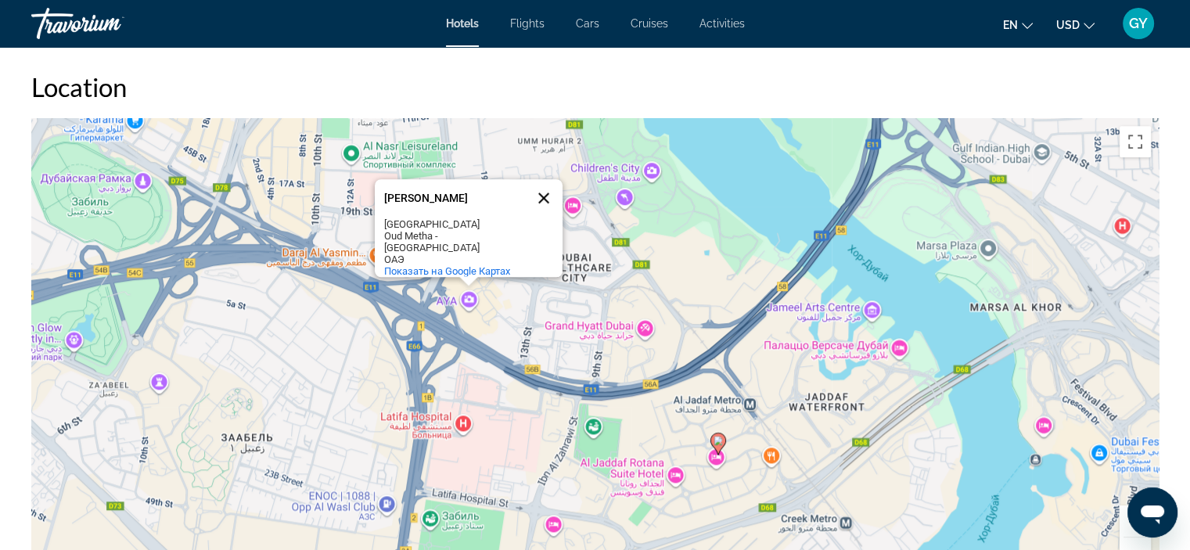
click at [546, 203] on button "Закрыть" at bounding box center [544, 198] width 38 height 38
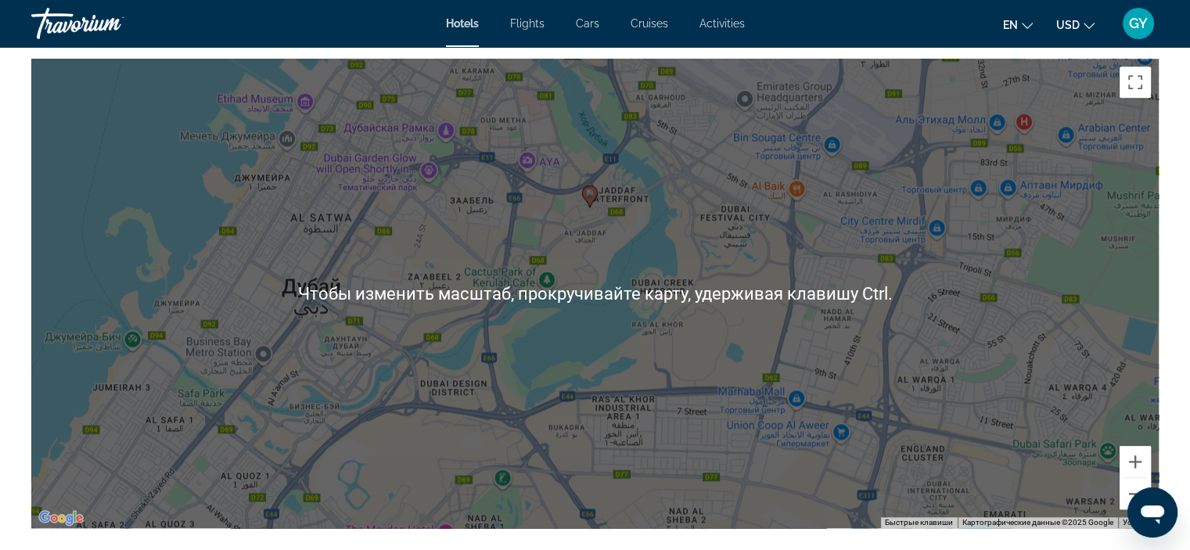
scroll to position [1514, 0]
click at [546, 203] on div "Чтобы активировать перетаскивание с помощью клавиатуры, нажмите Alt + Ввод. Пос…" at bounding box center [594, 293] width 1127 height 469
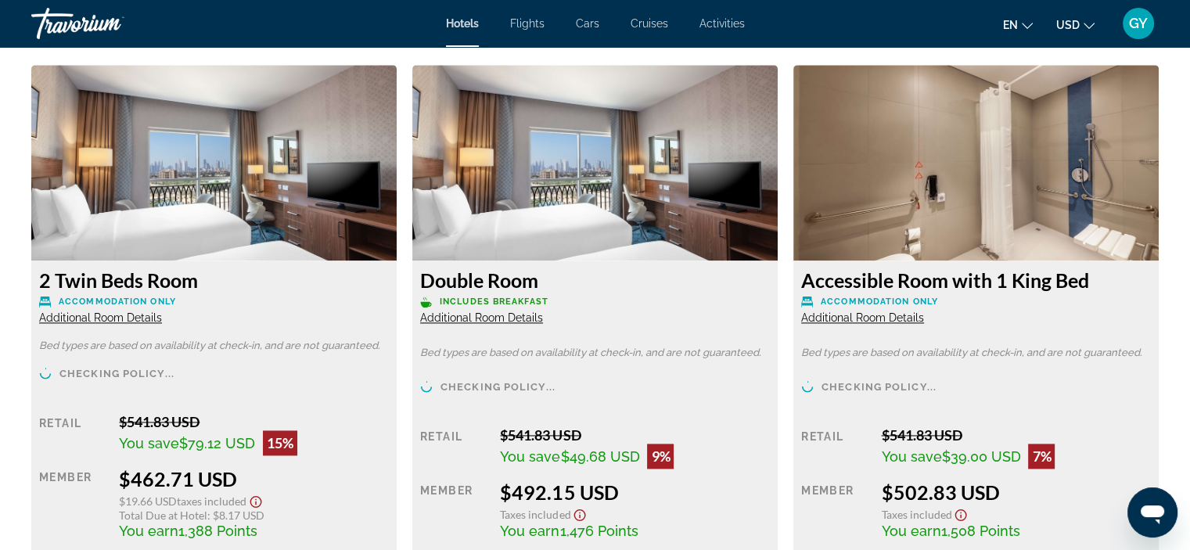
scroll to position [2149, 0]
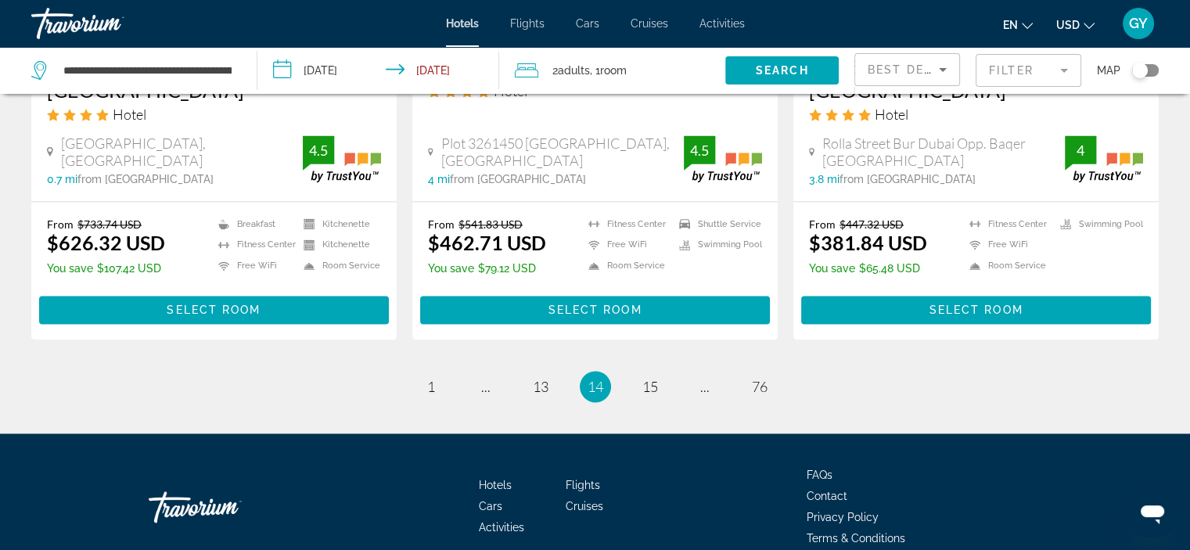
scroll to position [2128, 0]
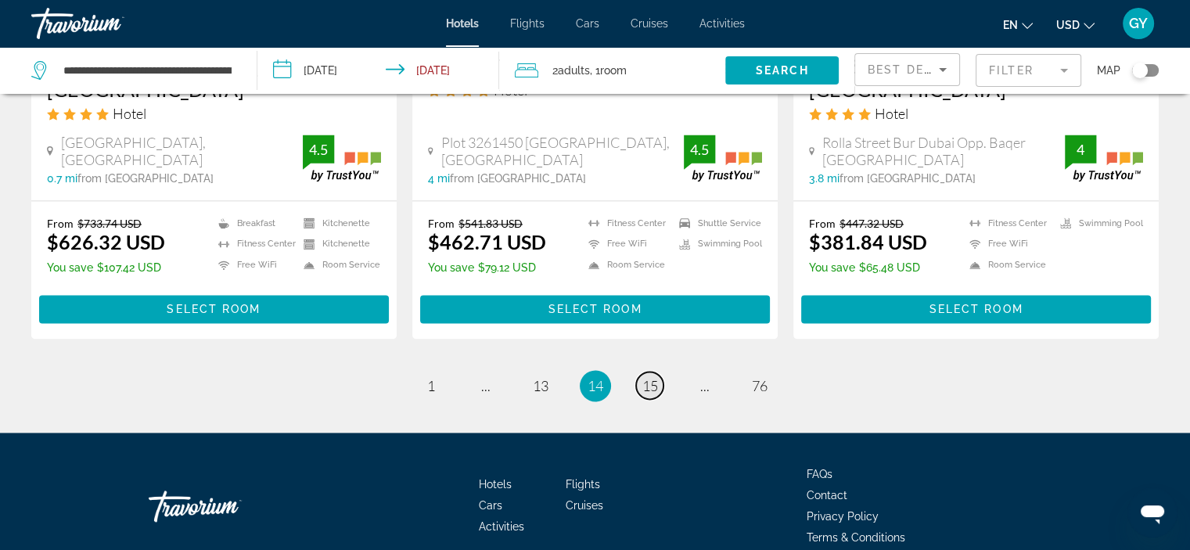
click at [654, 377] on span "15" at bounding box center [650, 385] width 16 height 17
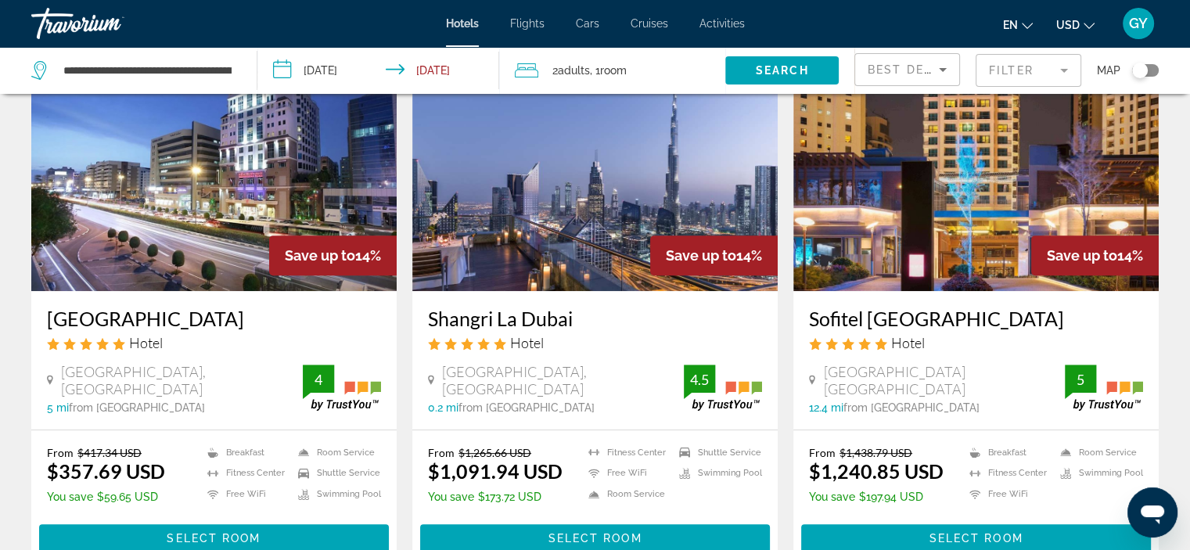
scroll to position [674, 0]
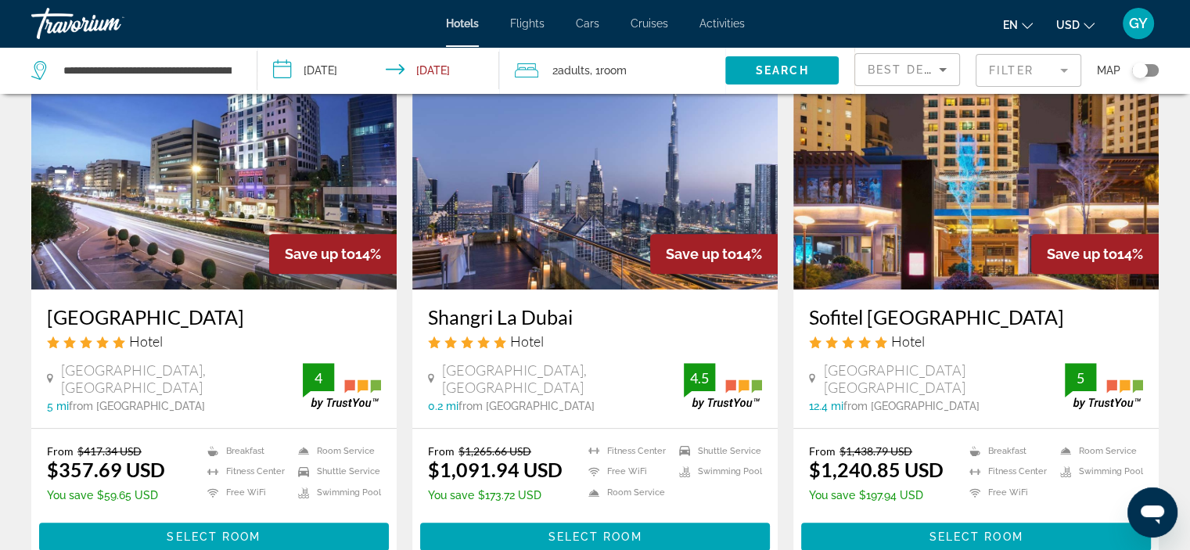
click at [626, 196] on img "Main content" at bounding box center [594, 164] width 365 height 250
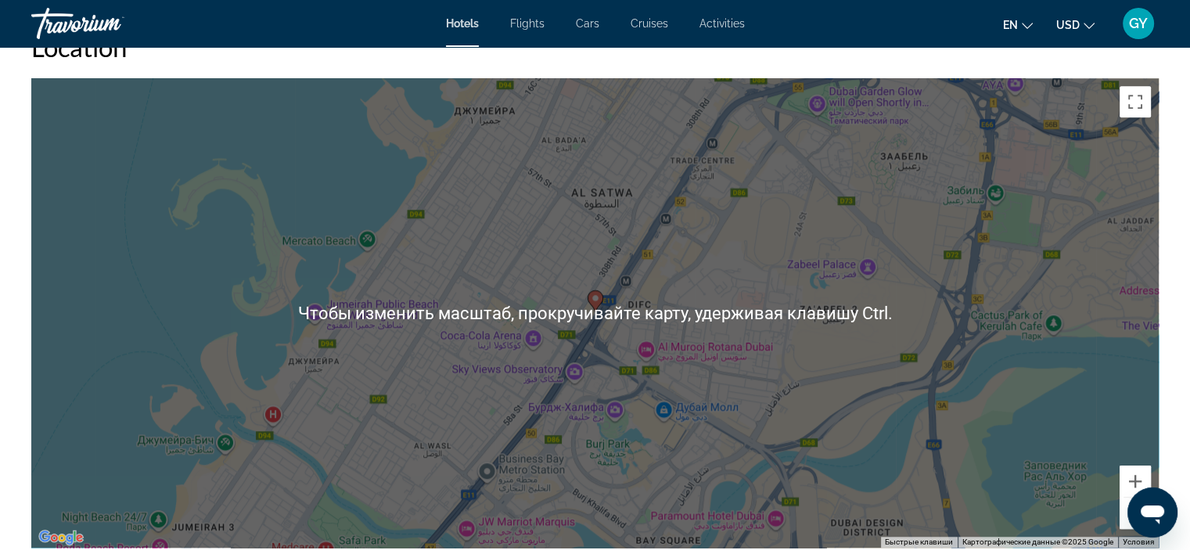
scroll to position [1489, 0]
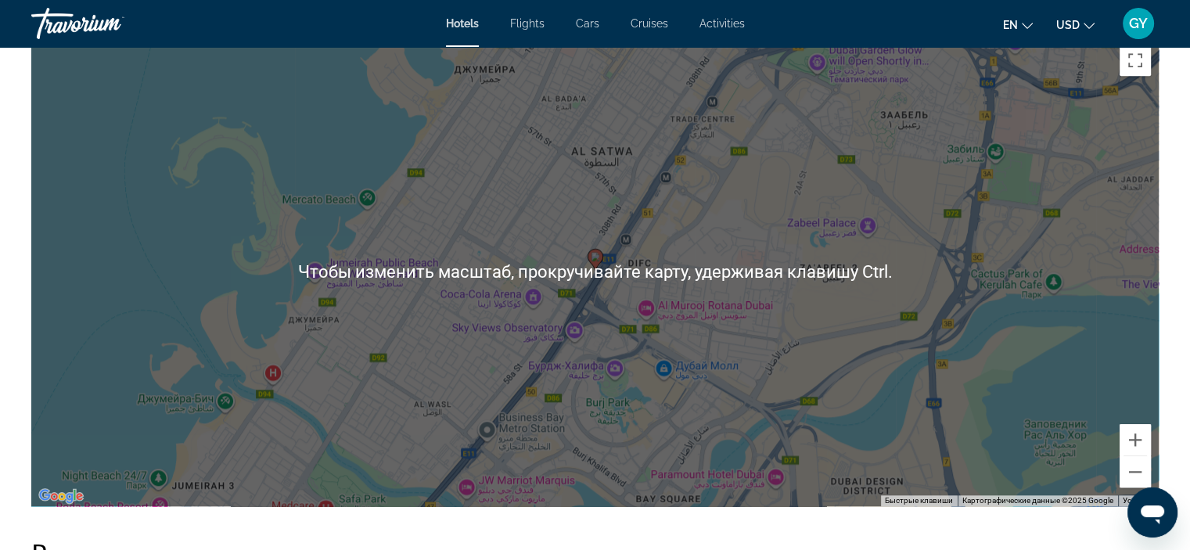
click at [464, 372] on div "Чтобы активировать перетаскивание с помощью клавиатуры, нажмите Alt + Ввод. Пос…" at bounding box center [594, 271] width 1127 height 469
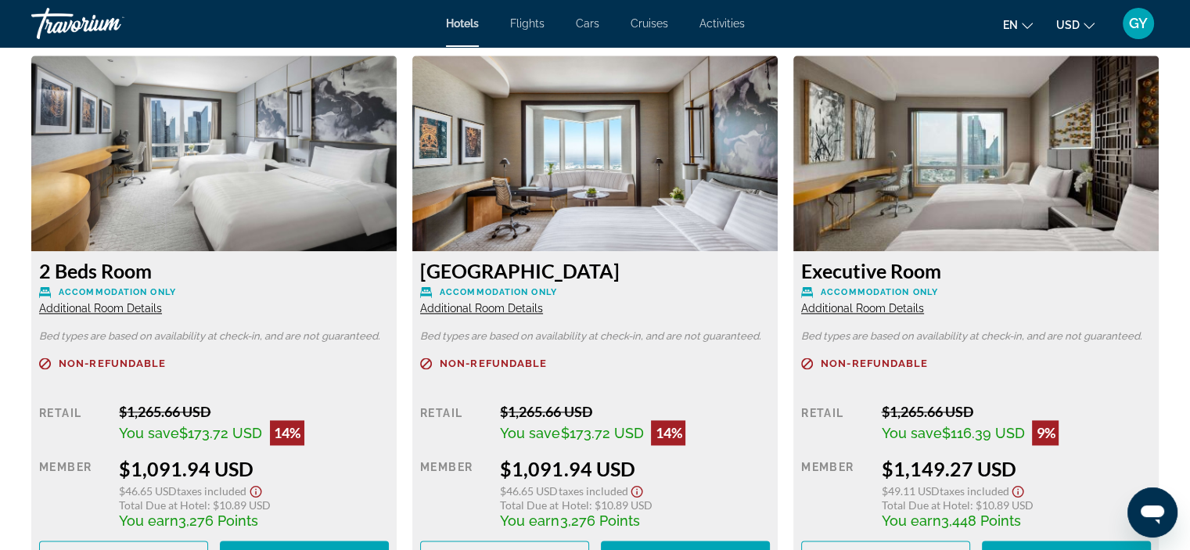
scroll to position [2112, 0]
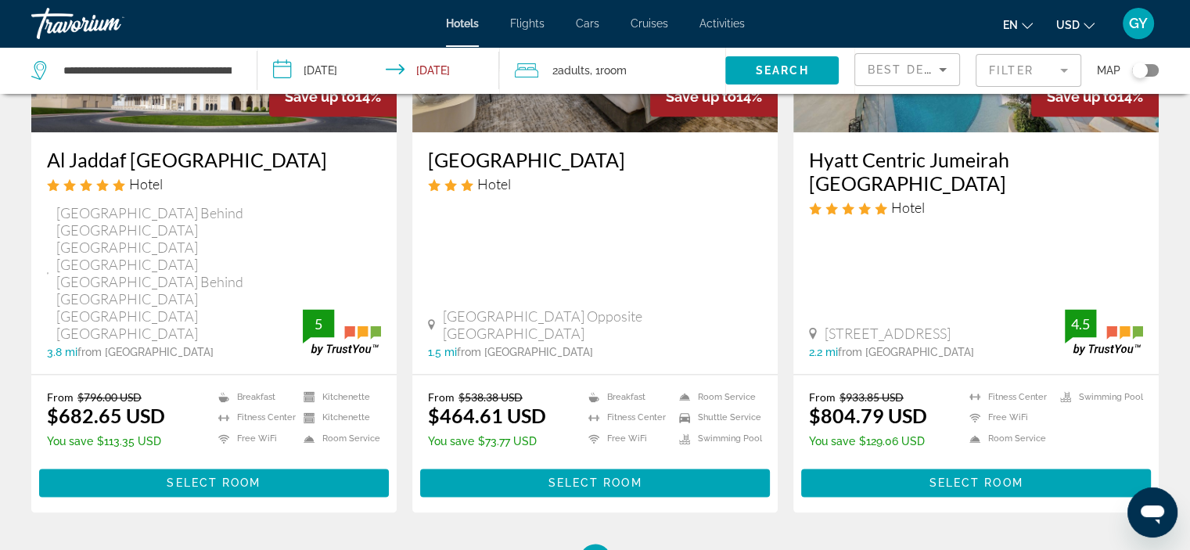
scroll to position [1996, 0]
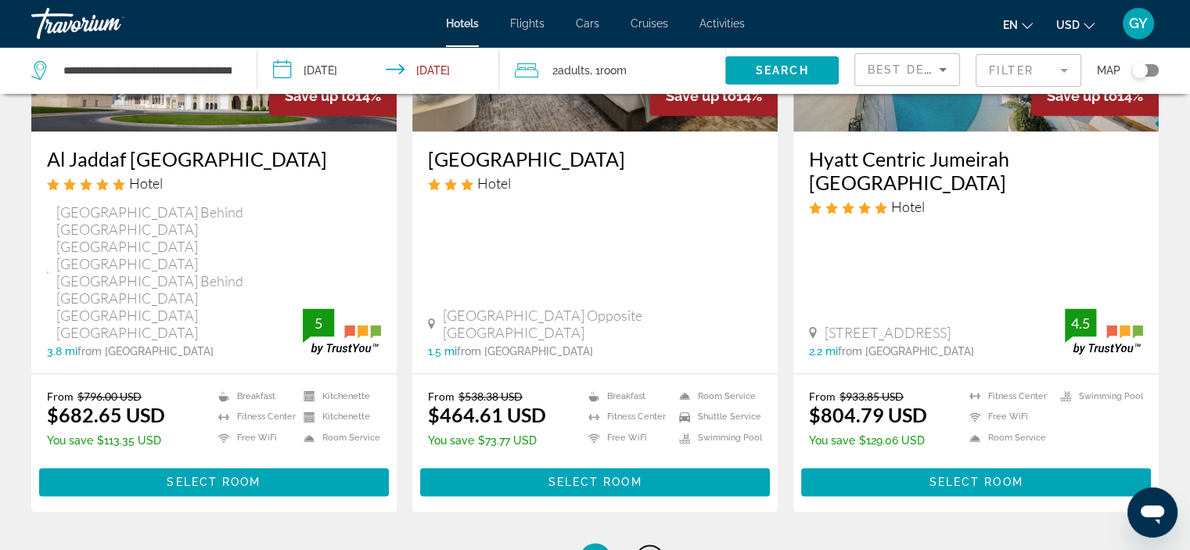
click at [653, 549] on span "16" at bounding box center [650, 558] width 16 height 17
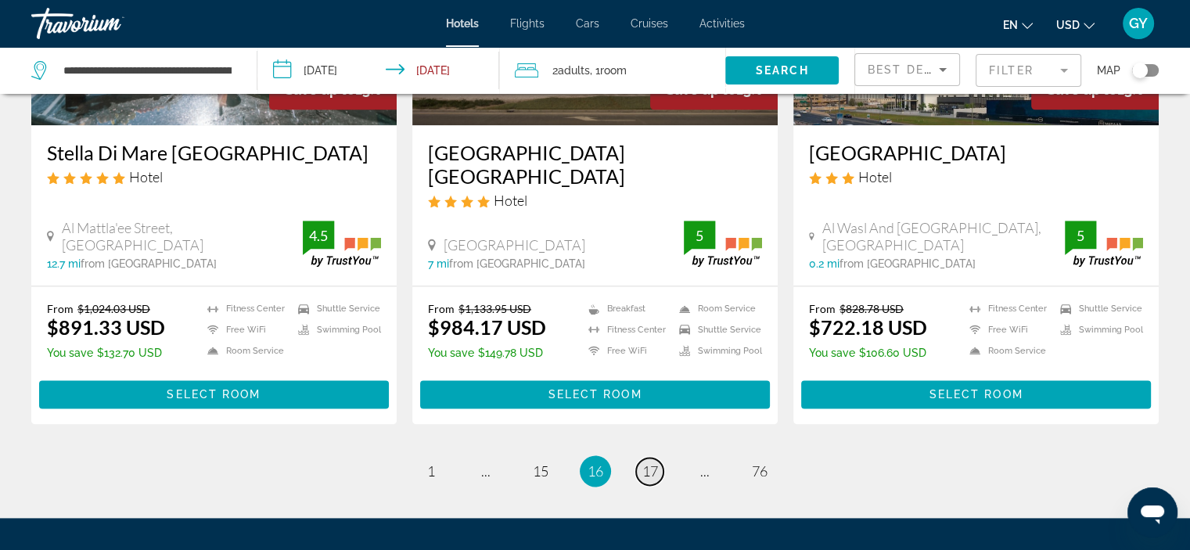
scroll to position [1990, 0]
click at [652, 462] on span "17" at bounding box center [650, 470] width 16 height 17
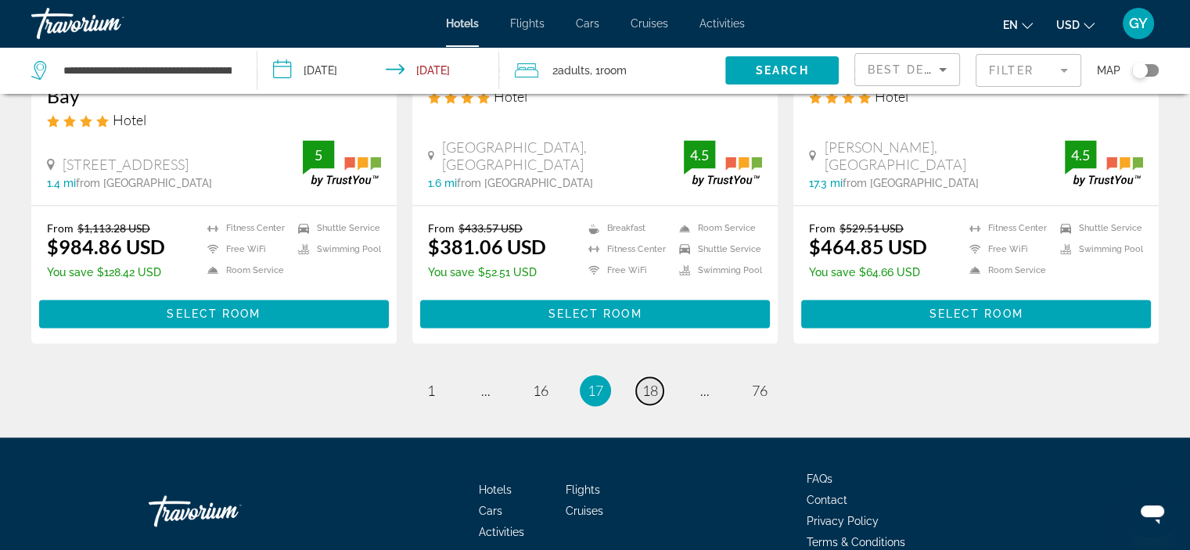
scroll to position [2171, 0]
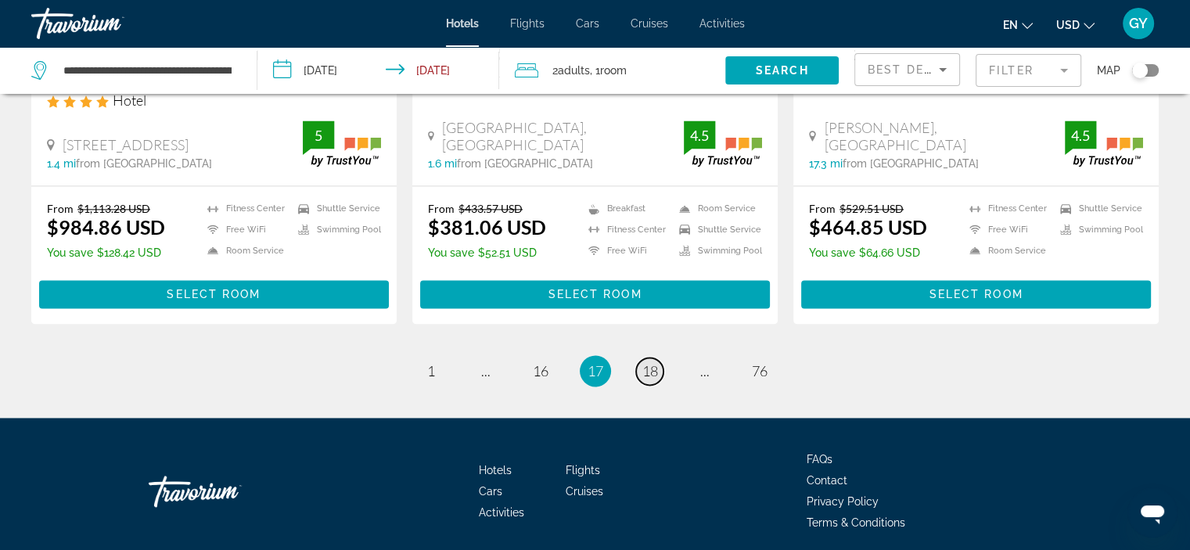
click at [651, 362] on span "18" at bounding box center [650, 370] width 16 height 17
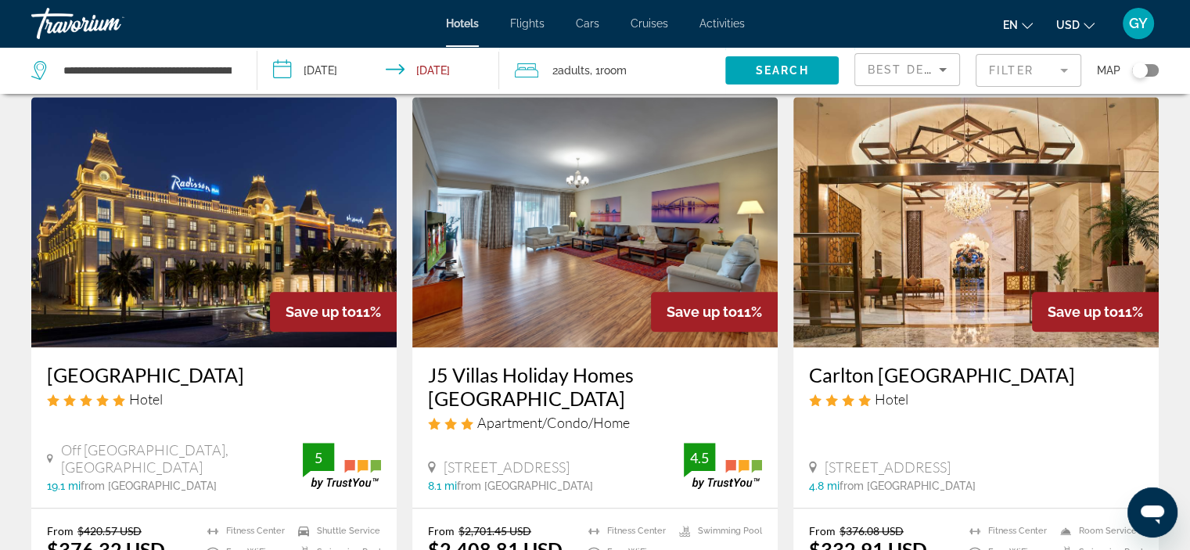
scroll to position [1232, 0]
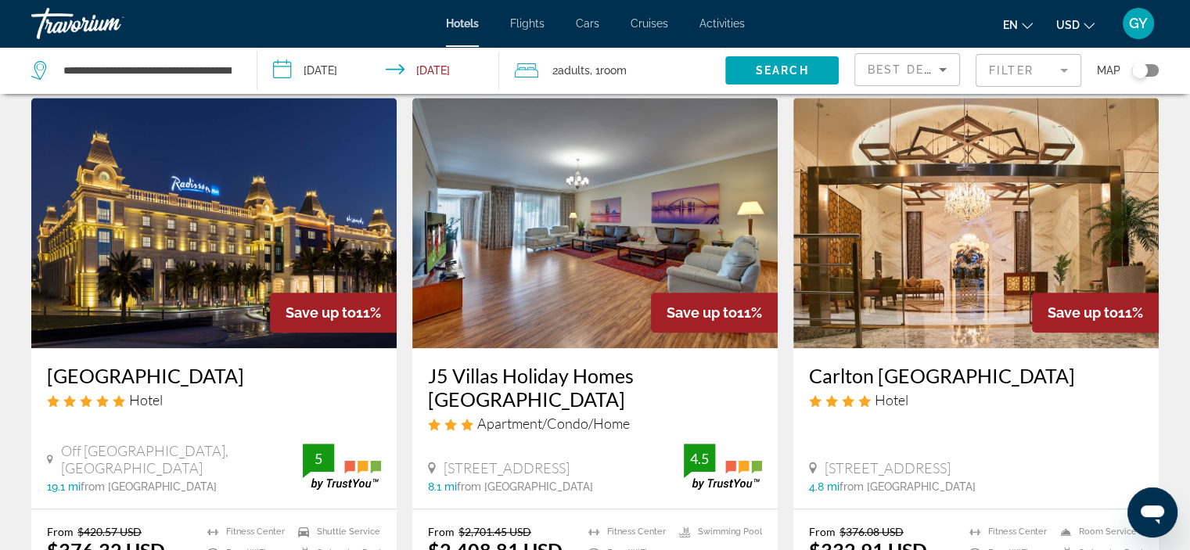
click at [336, 183] on img "Main content" at bounding box center [213, 223] width 365 height 250
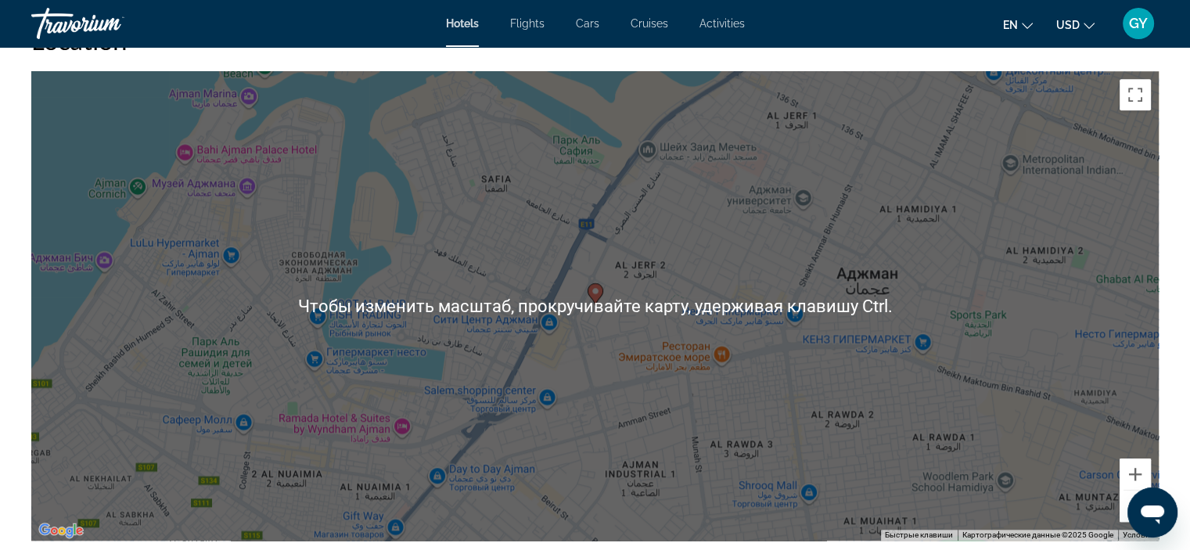
scroll to position [1501, 0]
click at [457, 359] on div "Чтобы активировать перетаскивание с помощью клавиатуры, нажмите Alt + Ввод. Пос…" at bounding box center [594, 306] width 1127 height 469
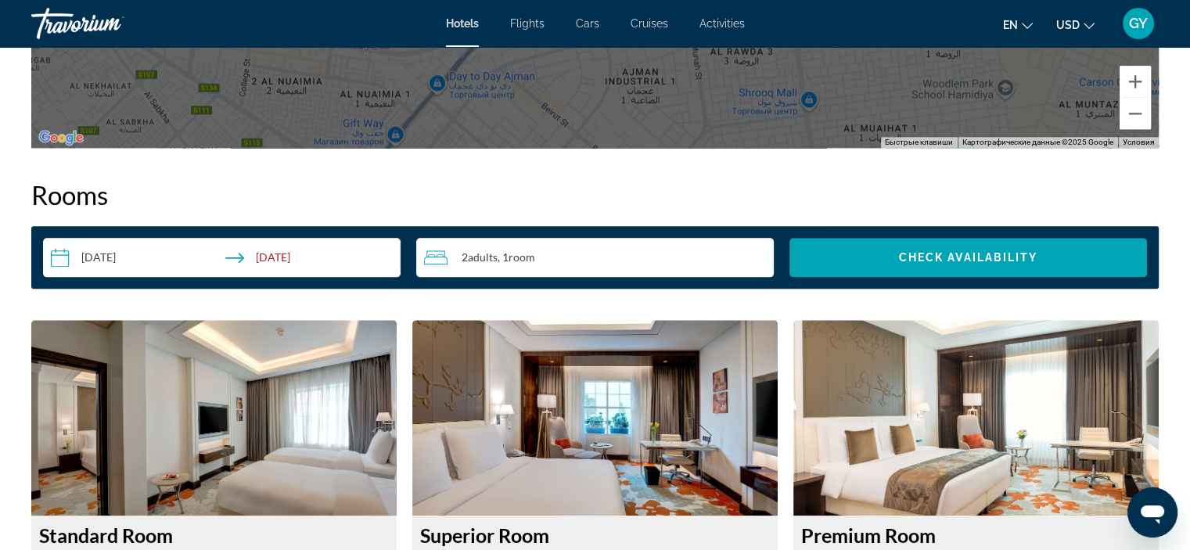
scroll to position [1940, 0]
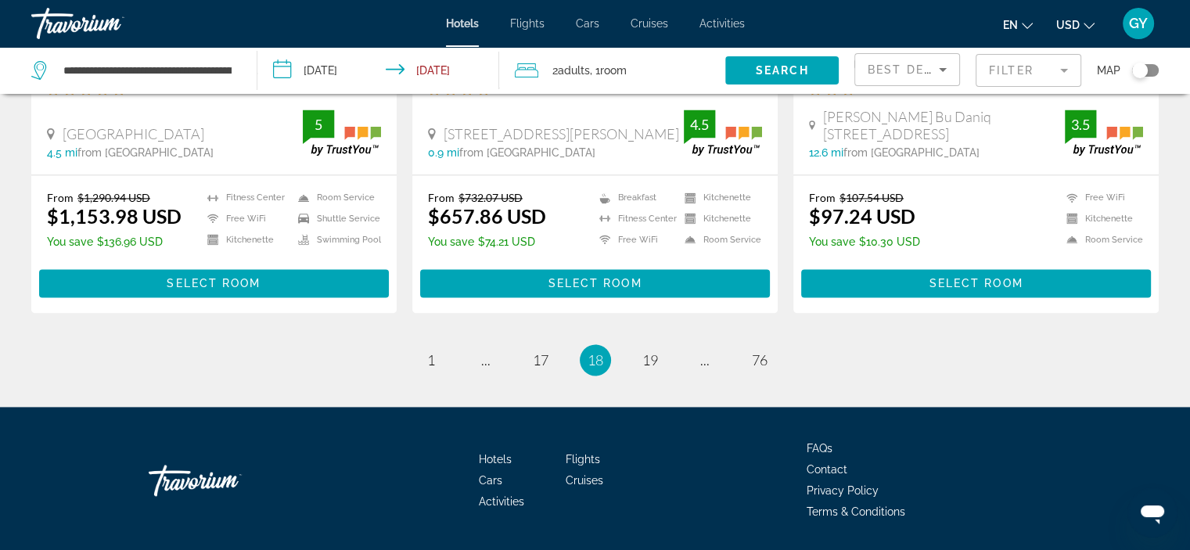
scroll to position [2128, 0]
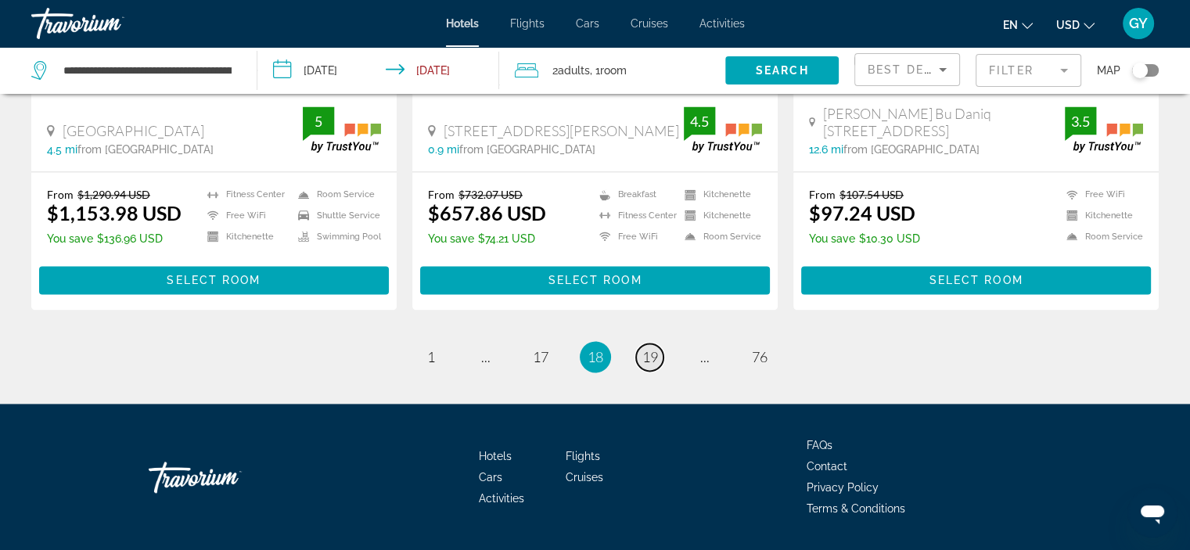
click at [656, 348] on span "19" at bounding box center [650, 356] width 16 height 17
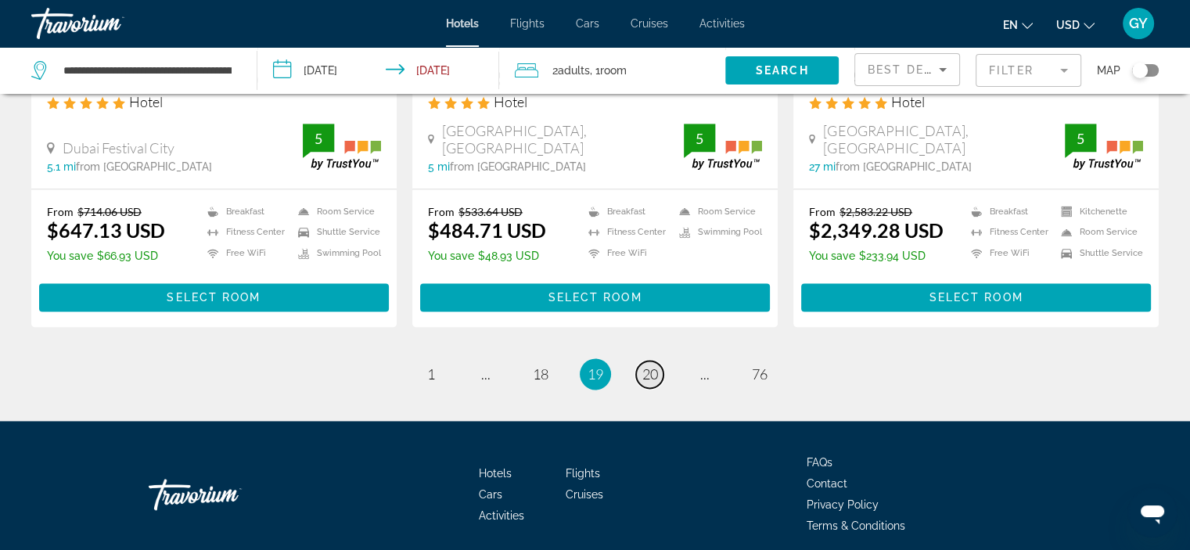
scroll to position [2106, 0]
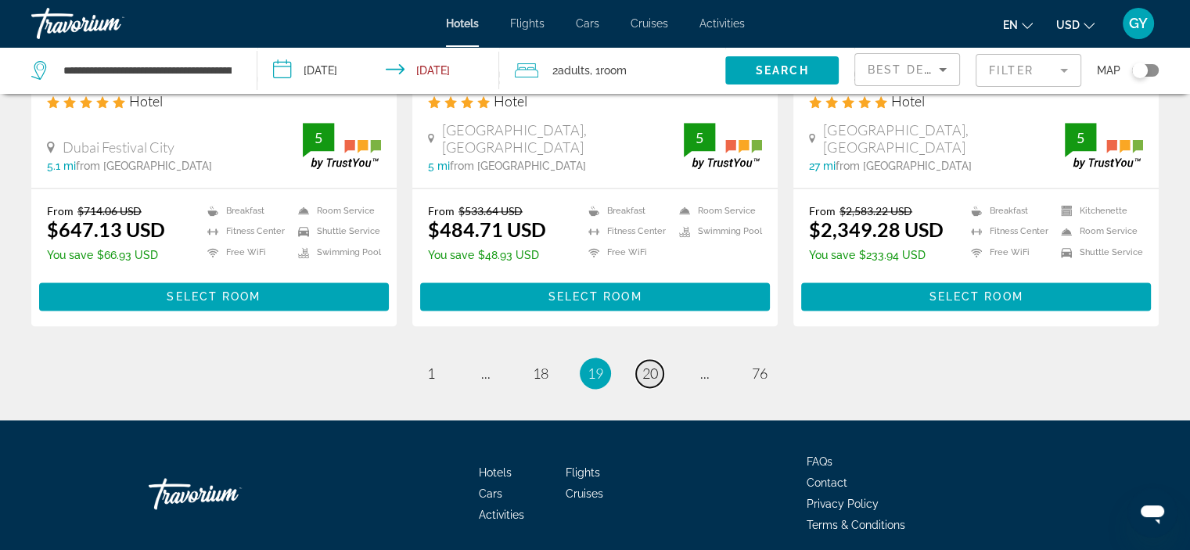
click at [656, 364] on span "20" at bounding box center [650, 372] width 16 height 17
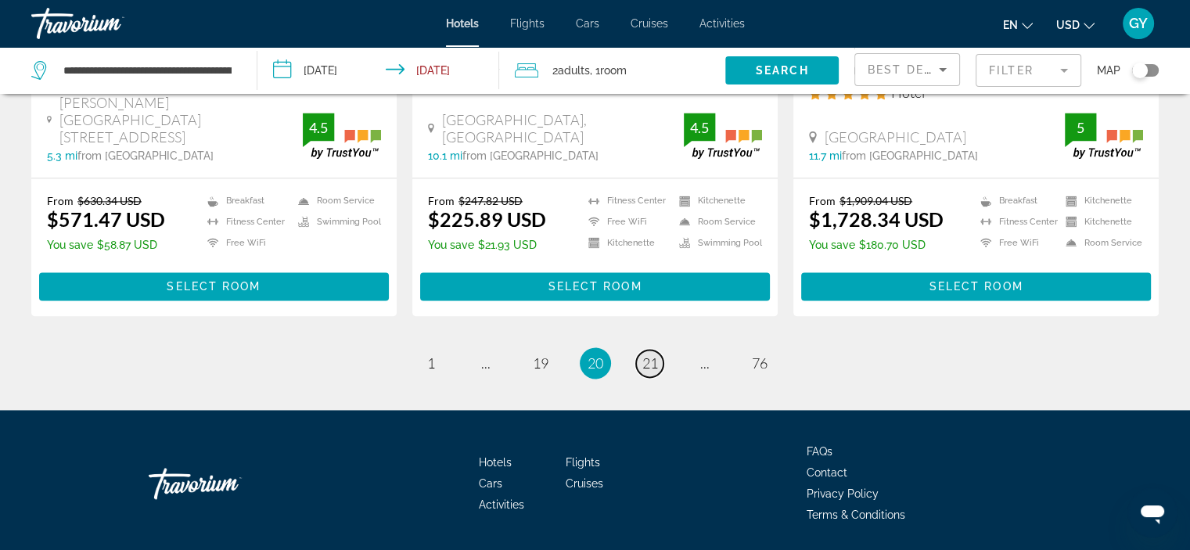
scroll to position [2128, 0]
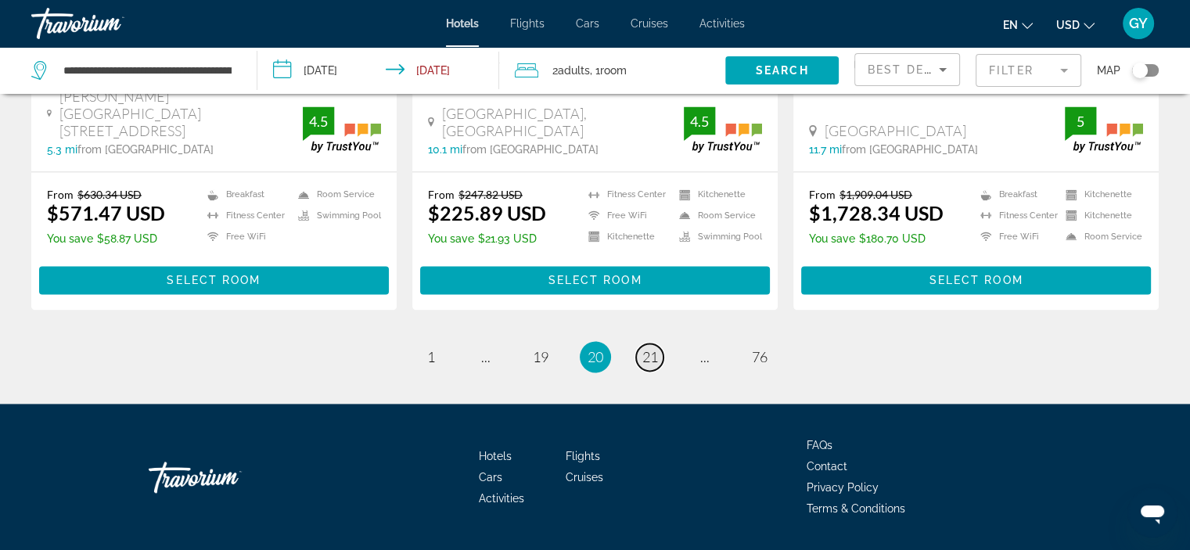
click at [656, 348] on span "21" at bounding box center [650, 356] width 16 height 17
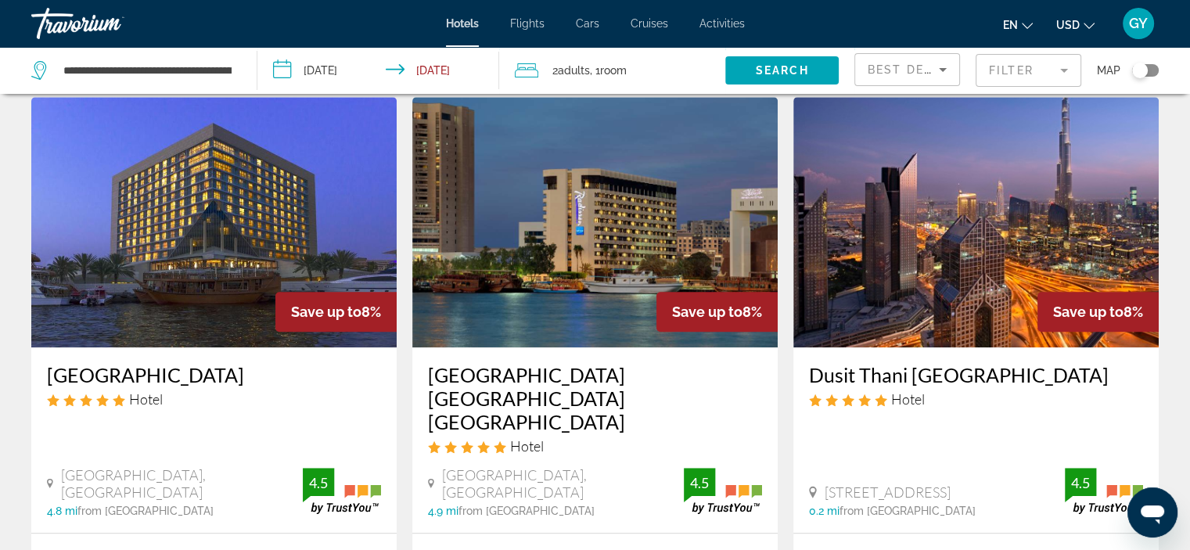
scroll to position [1176, 0]
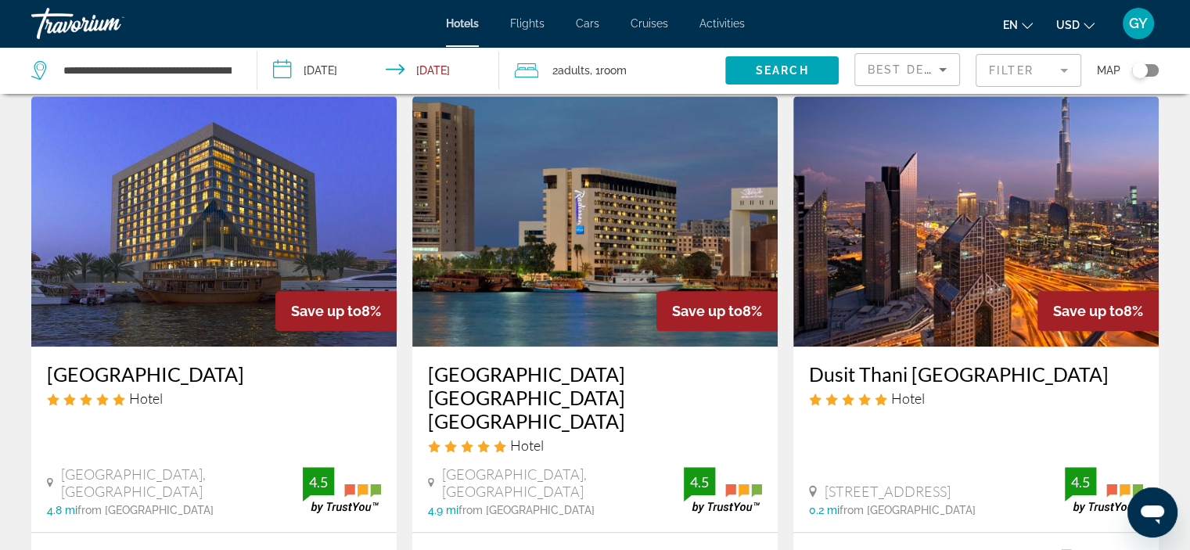
click at [952, 199] on img "Main content" at bounding box center [975, 221] width 365 height 250
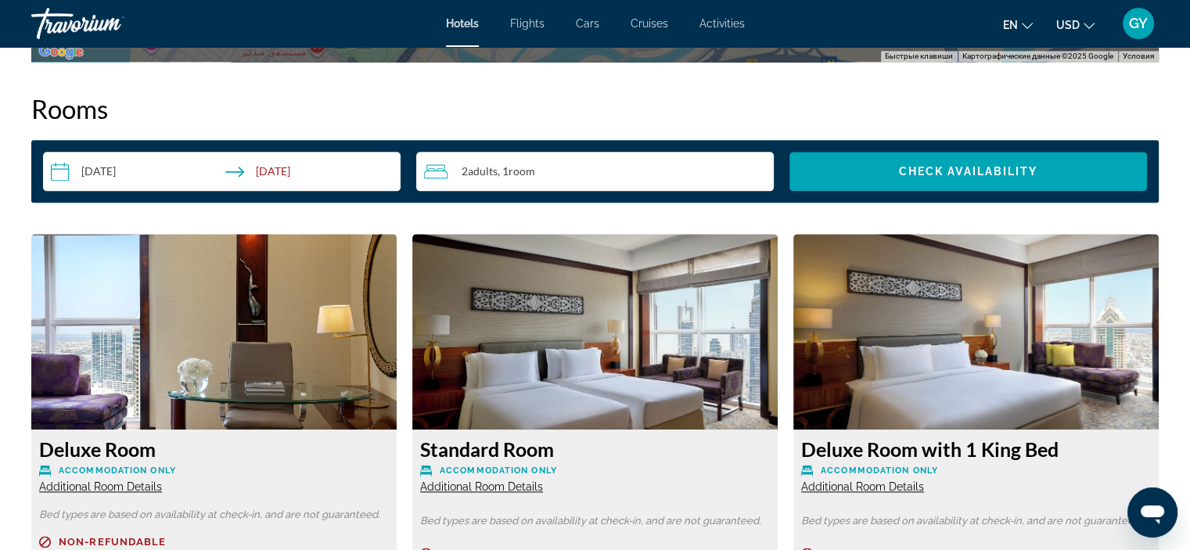
scroll to position [1987, 0]
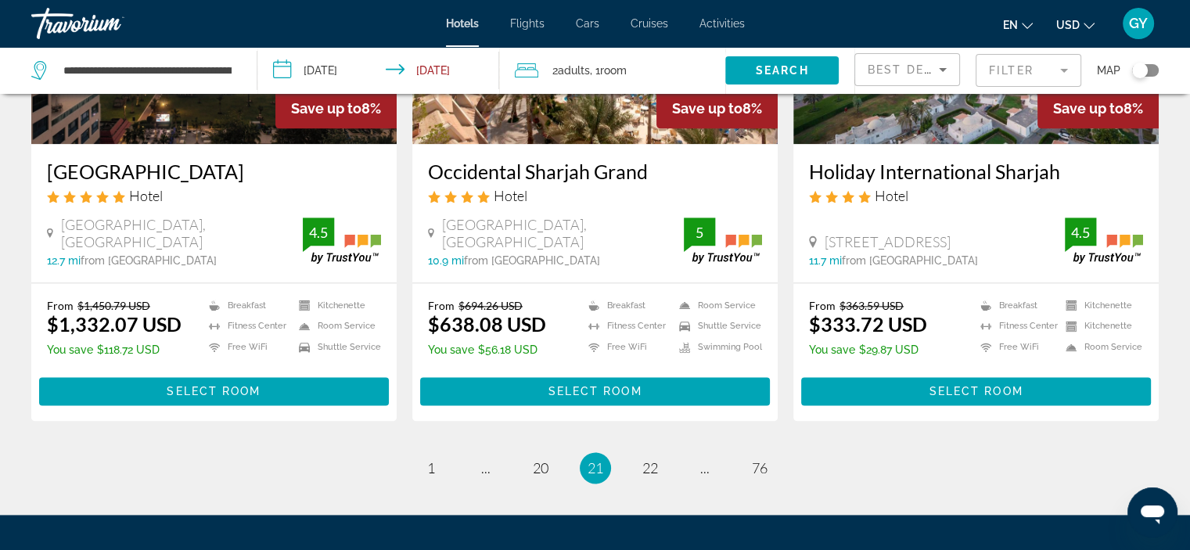
scroll to position [1987, 0]
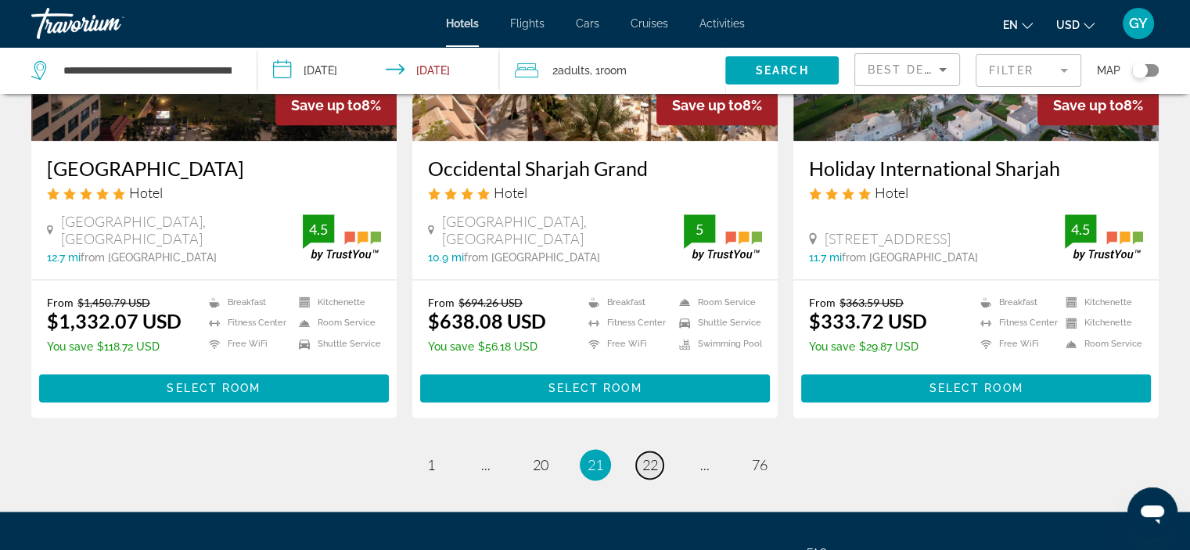
click at [645, 456] on span "22" at bounding box center [650, 464] width 16 height 17
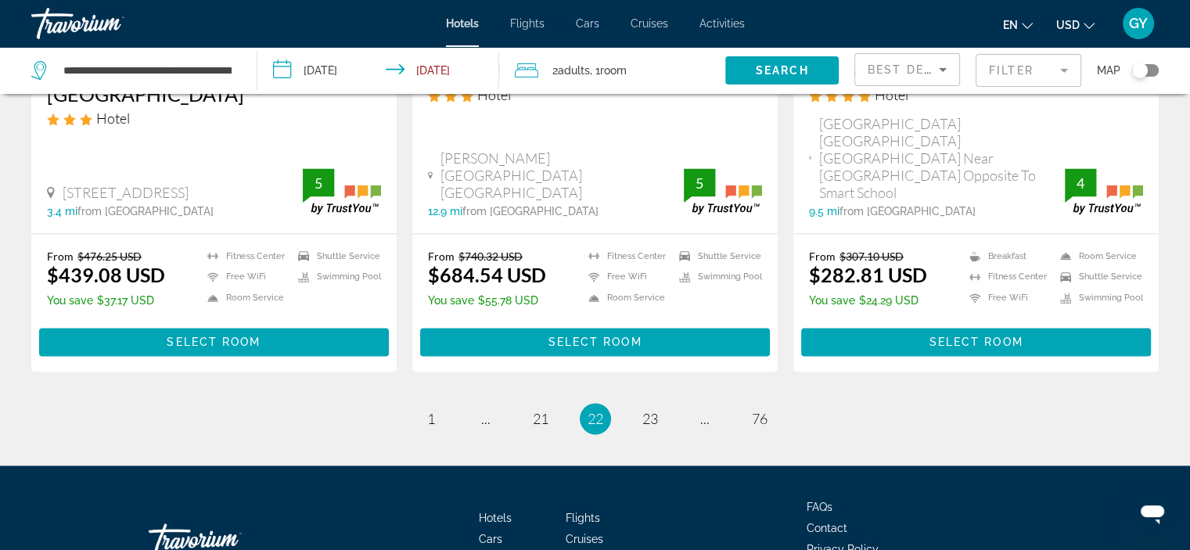
scroll to position [2108, 0]
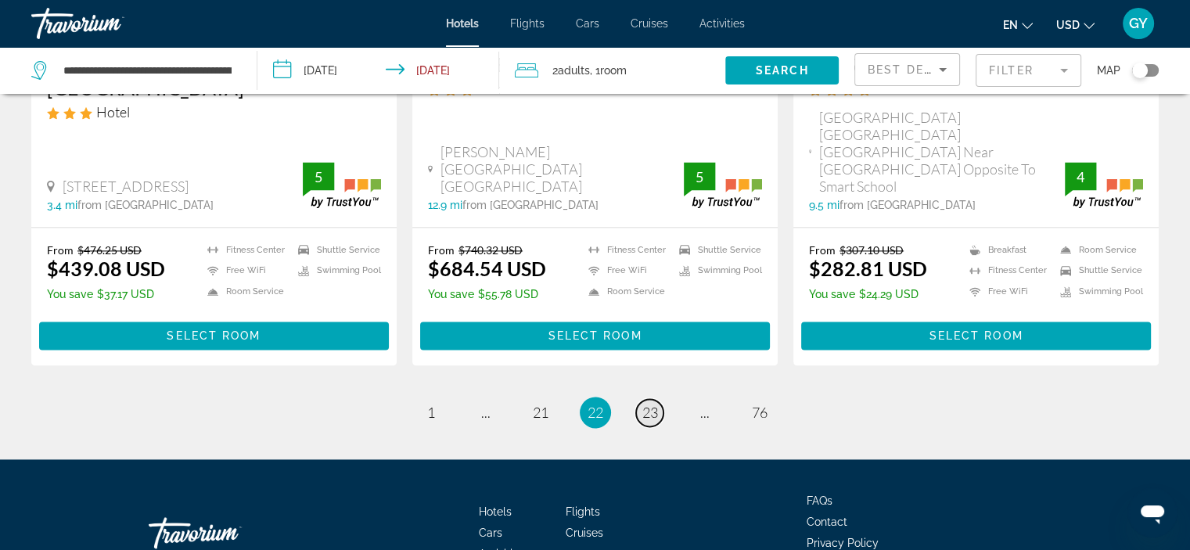
click at [649, 404] on span "23" at bounding box center [650, 412] width 16 height 17
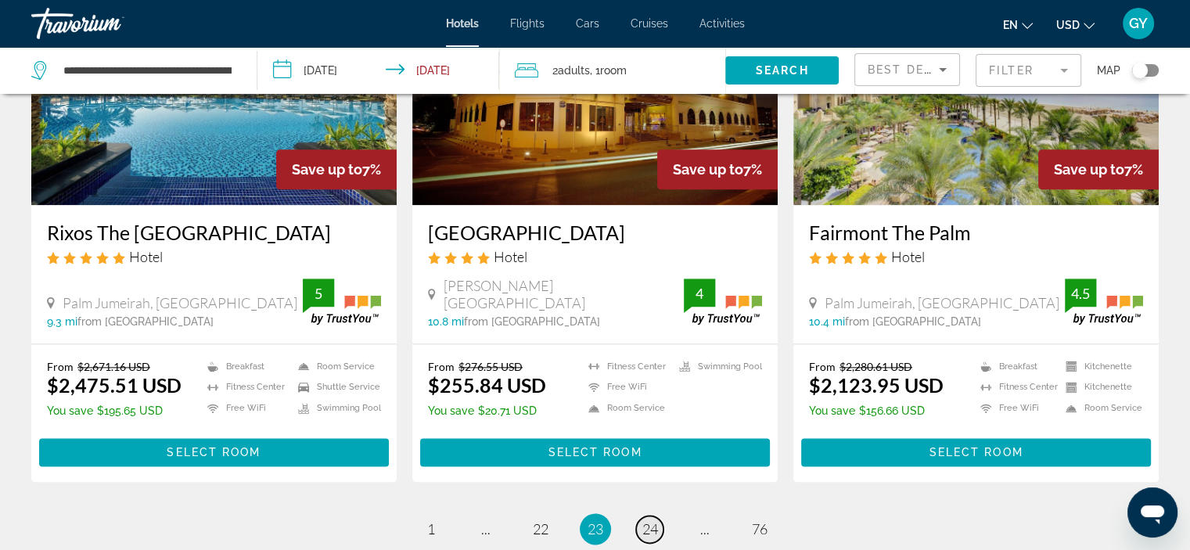
scroll to position [2153, 0]
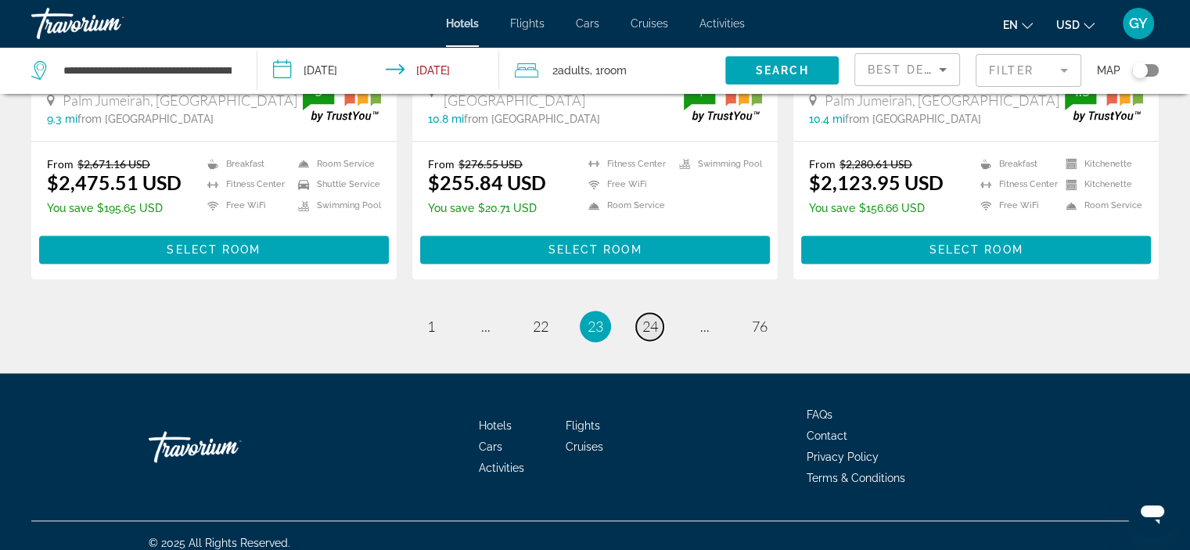
click at [649, 318] on span "24" at bounding box center [650, 326] width 16 height 17
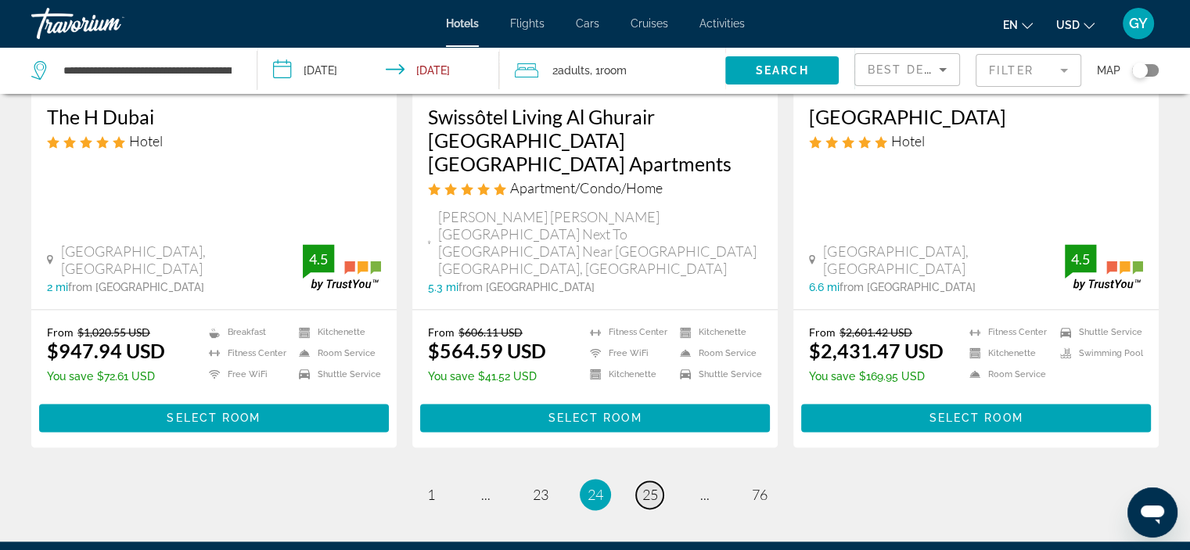
scroll to position [2112, 0]
click at [645, 486] on span "25" at bounding box center [650, 494] width 16 height 17
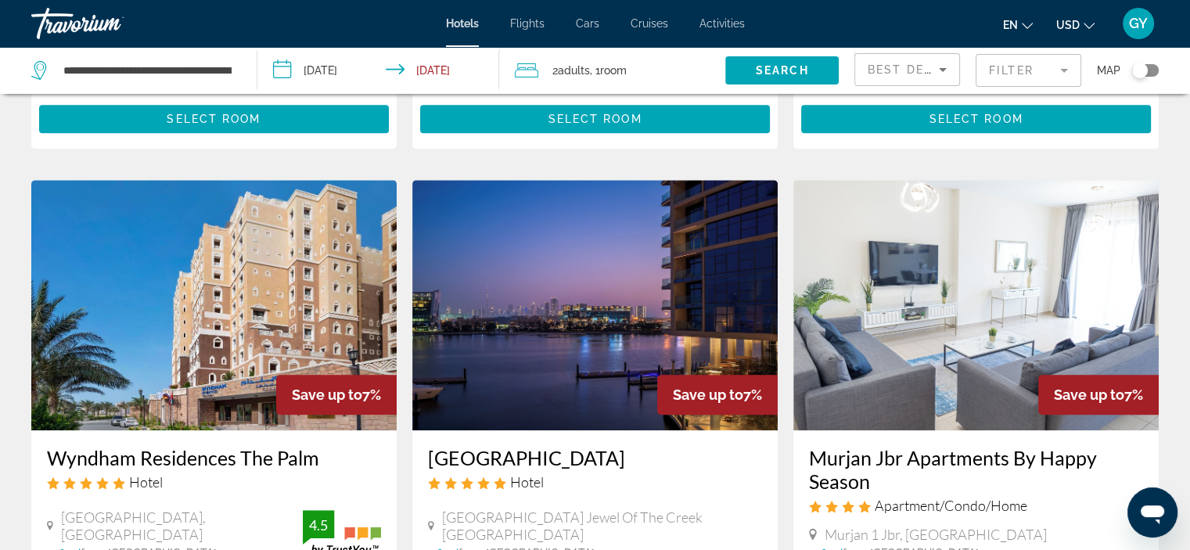
scroll to position [1151, 0]
